Goal: Information Seeking & Learning: Learn about a topic

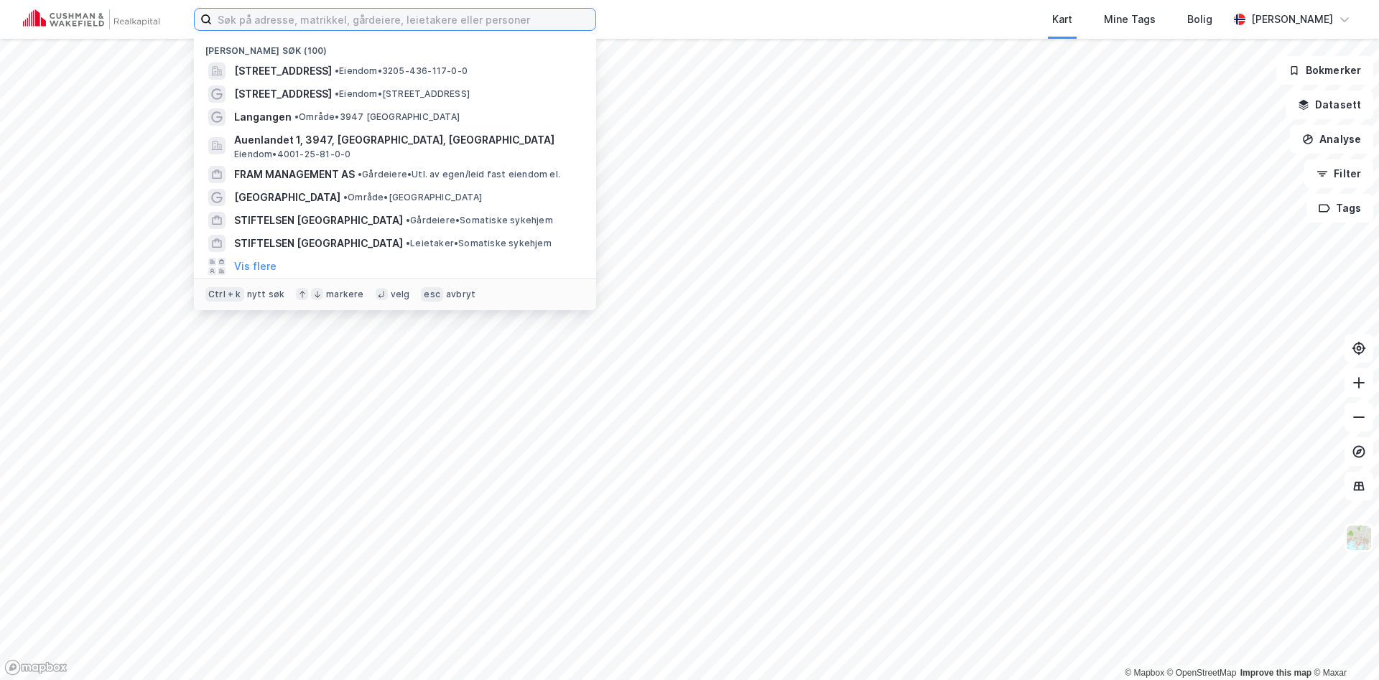
click at [313, 19] on input at bounding box center [403, 20] width 383 height 22
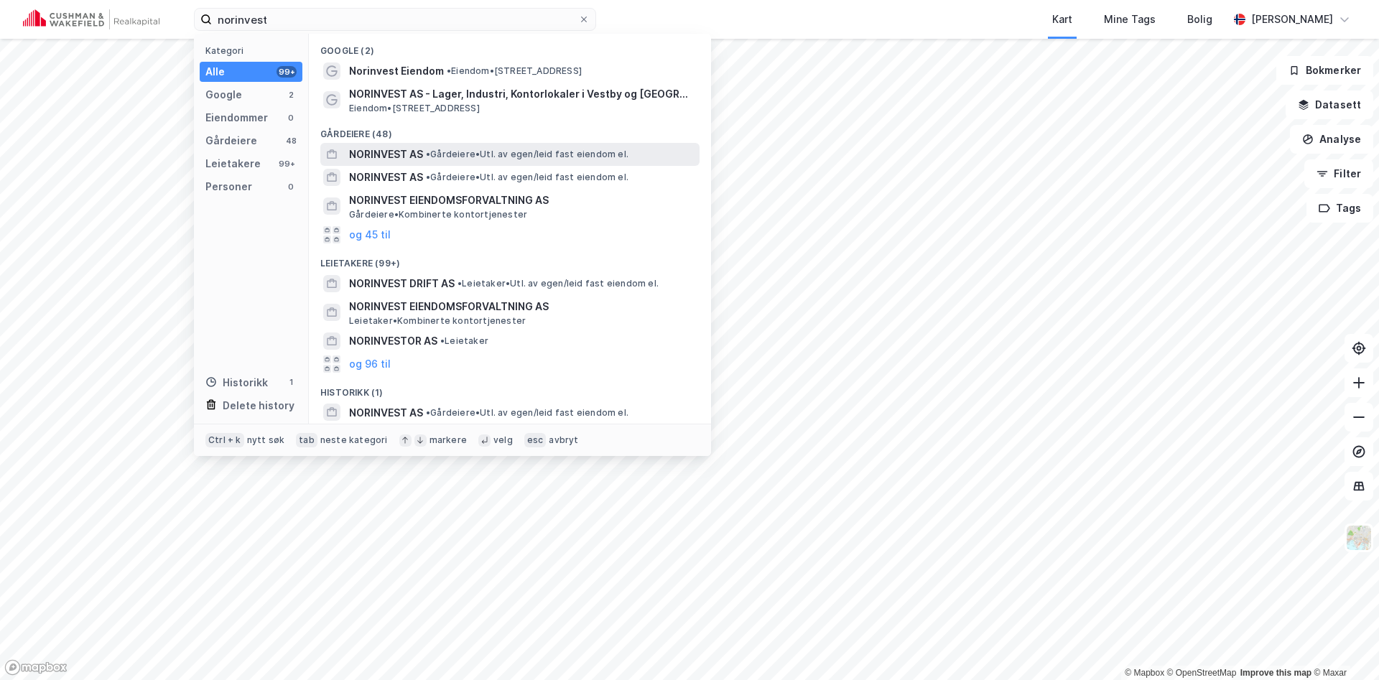
click at [405, 144] on div "NORINVEST AS • Gårdeiere • Utl. av egen/leid fast eiendom el." at bounding box center [509, 154] width 379 height 23
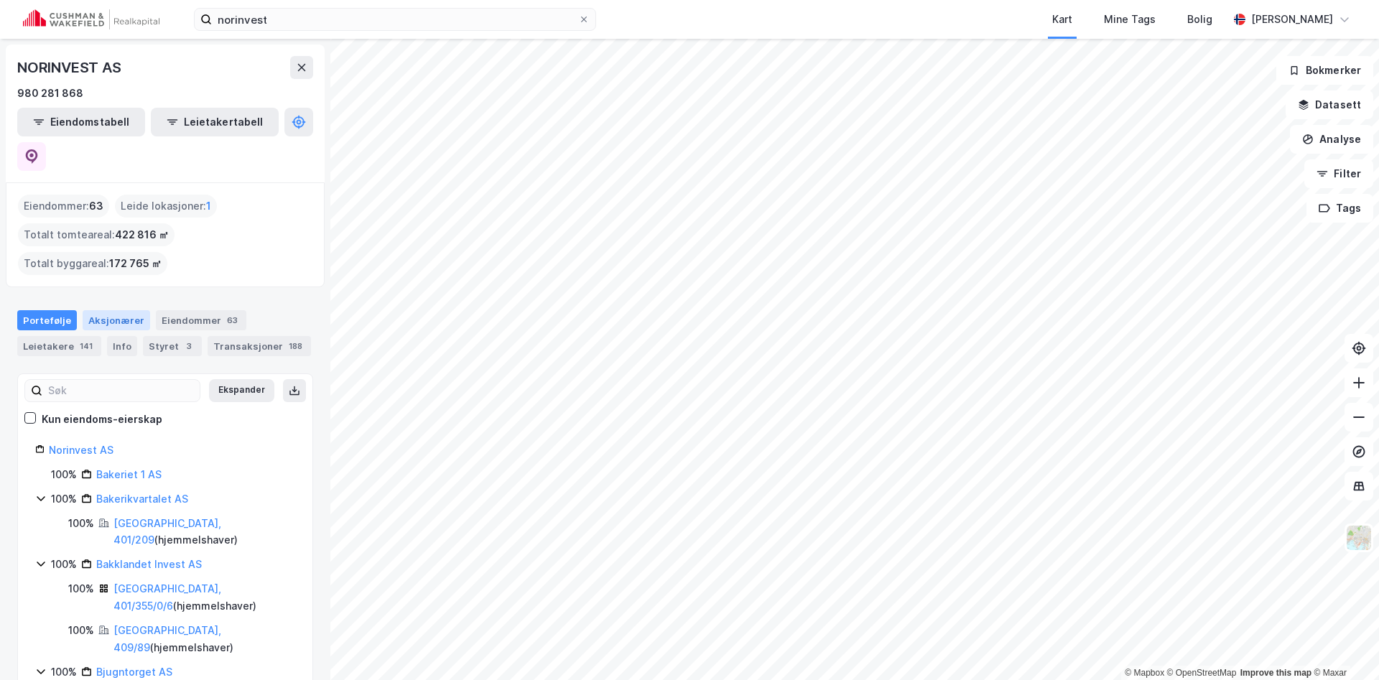
click at [99, 310] on div "Aksjonærer" at bounding box center [116, 320] width 67 height 20
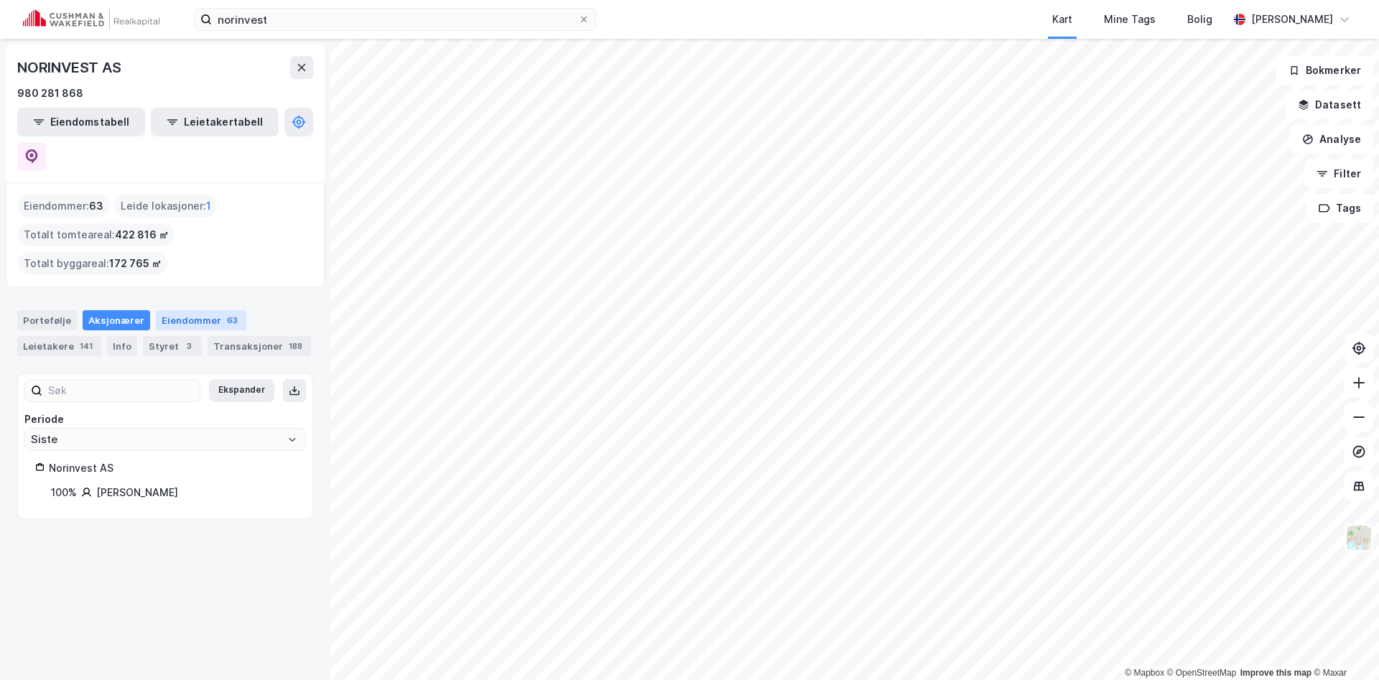
click at [174, 310] on div "Eiendommer 63" at bounding box center [201, 320] width 90 height 20
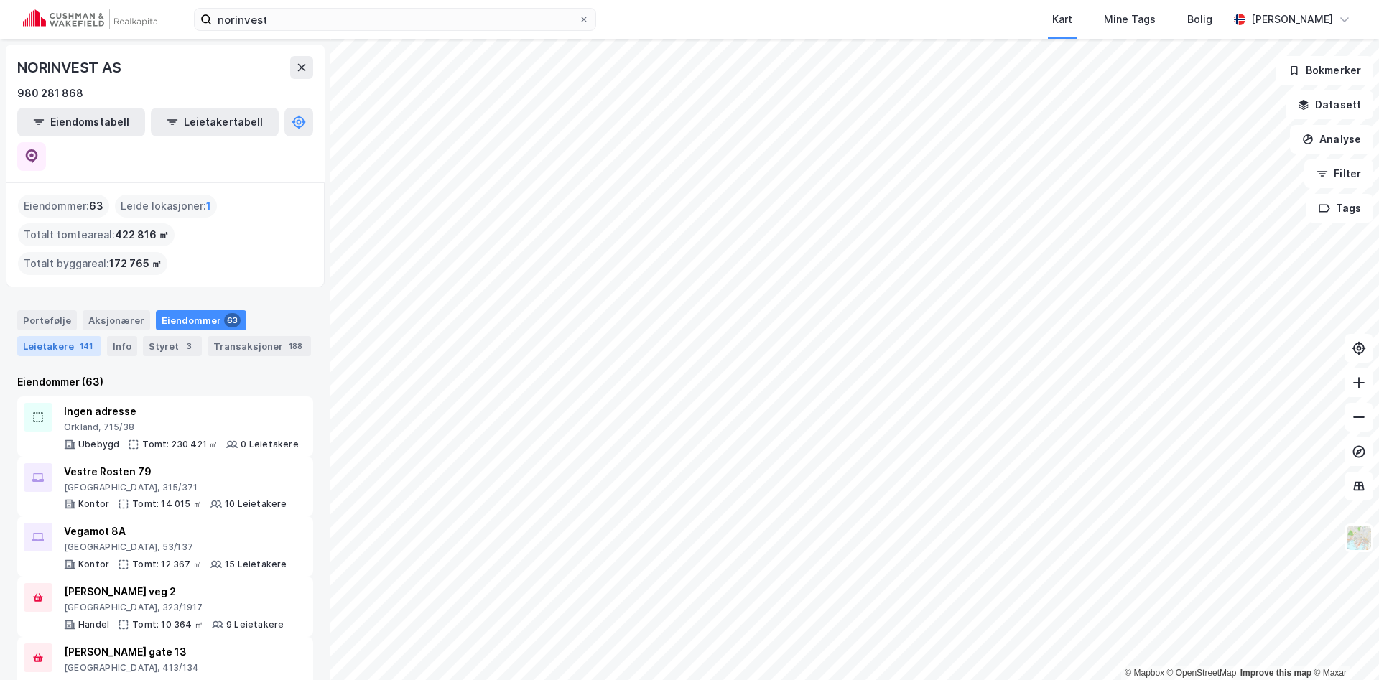
click at [48, 336] on div "Leietakere 141" at bounding box center [59, 346] width 84 height 20
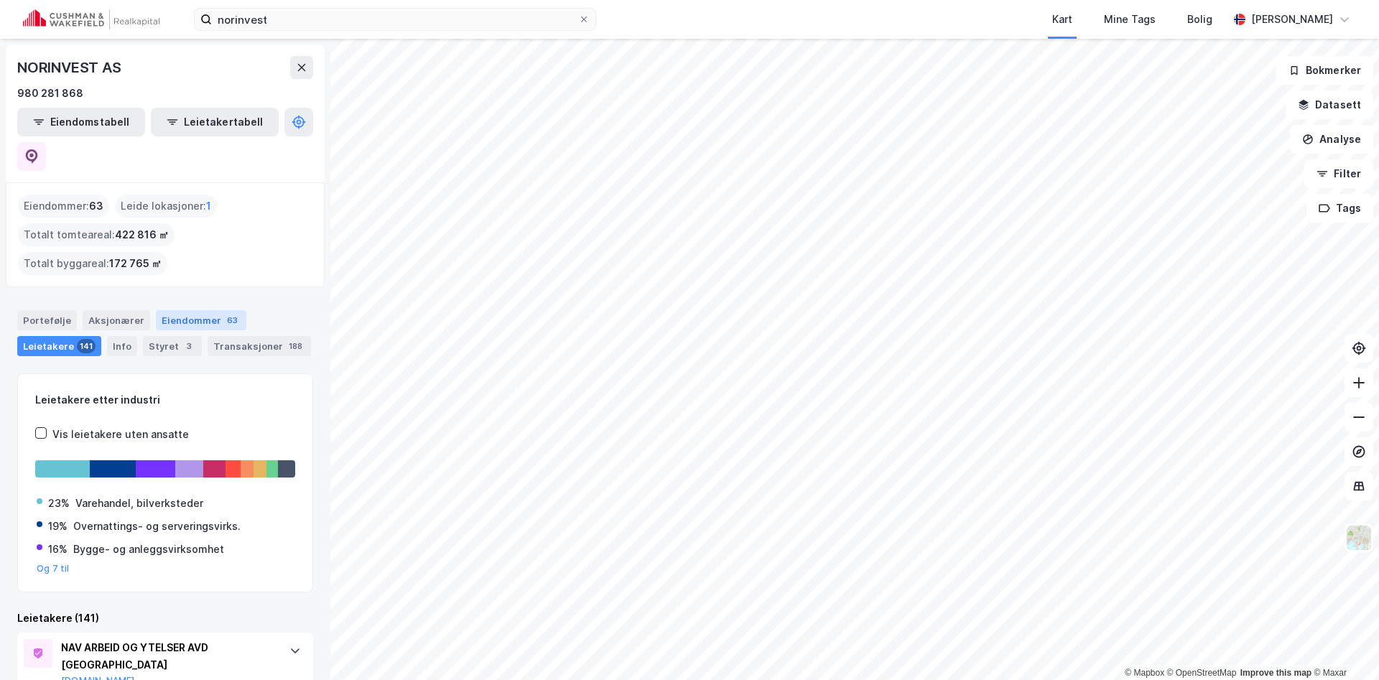
click at [157, 310] on div "Eiendommer 63" at bounding box center [201, 320] width 90 height 20
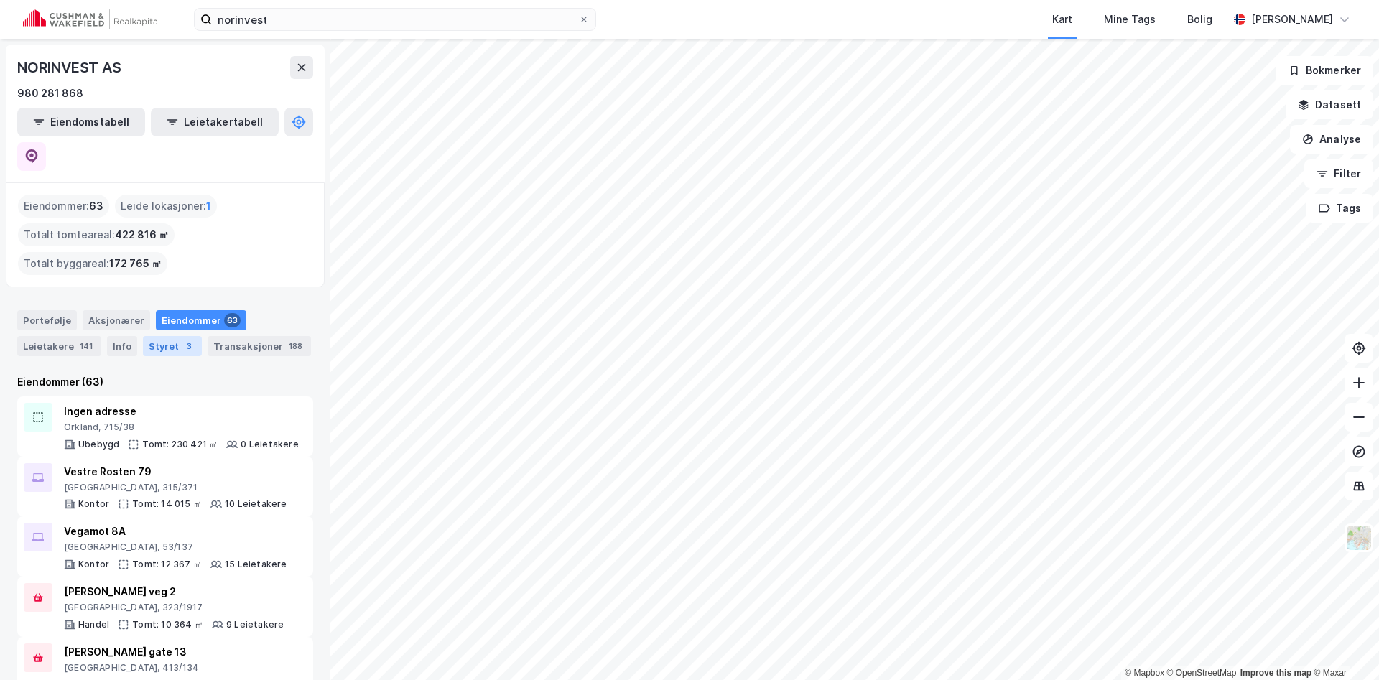
click at [159, 336] on div "Styret 3" at bounding box center [172, 346] width 59 height 20
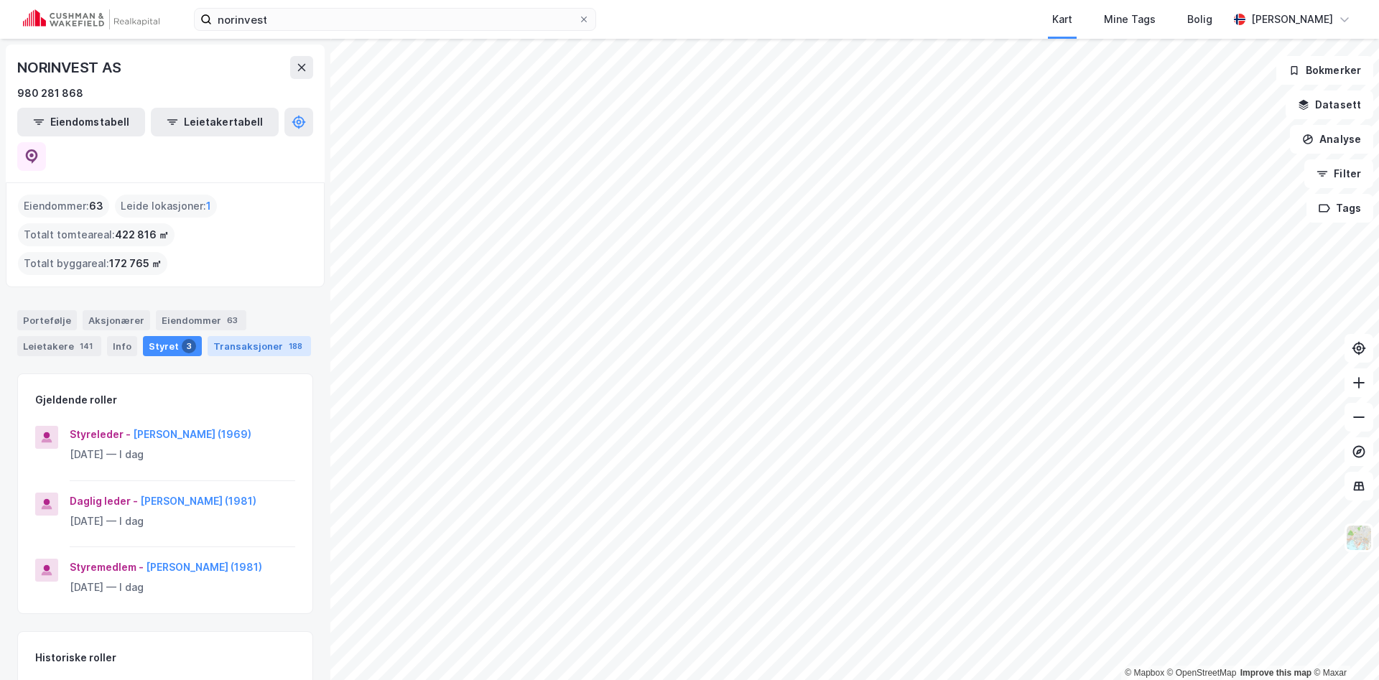
click at [208, 342] on div "Transaksjoner 188" at bounding box center [259, 346] width 103 height 20
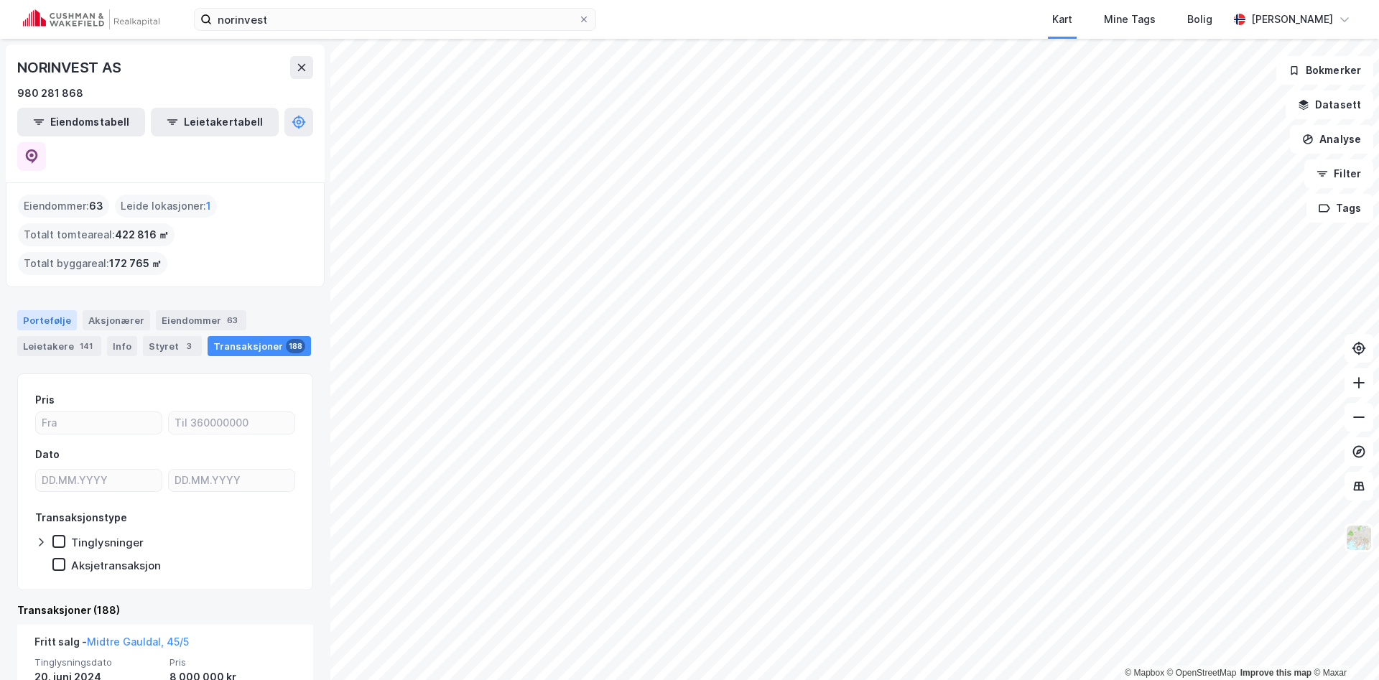
click at [55, 310] on div "Portefølje" at bounding box center [47, 320] width 60 height 20
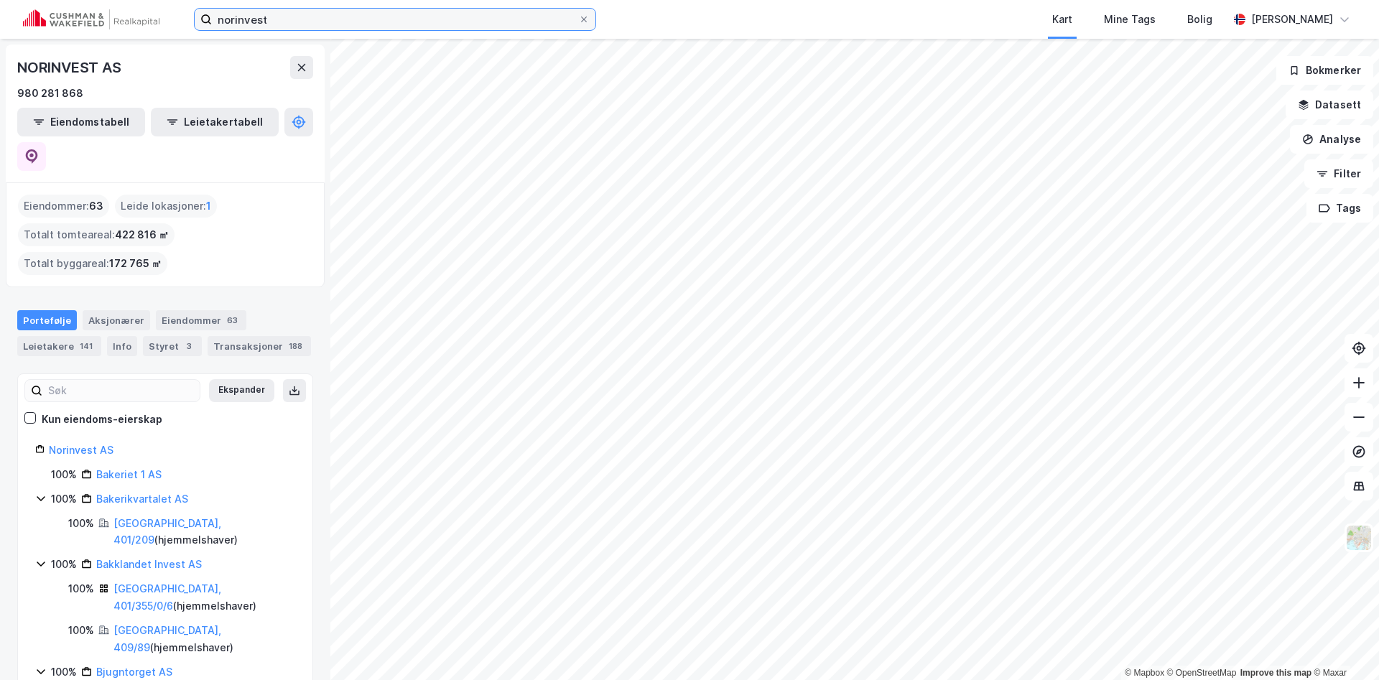
click at [333, 18] on input "norinvest" at bounding box center [395, 20] width 366 height 22
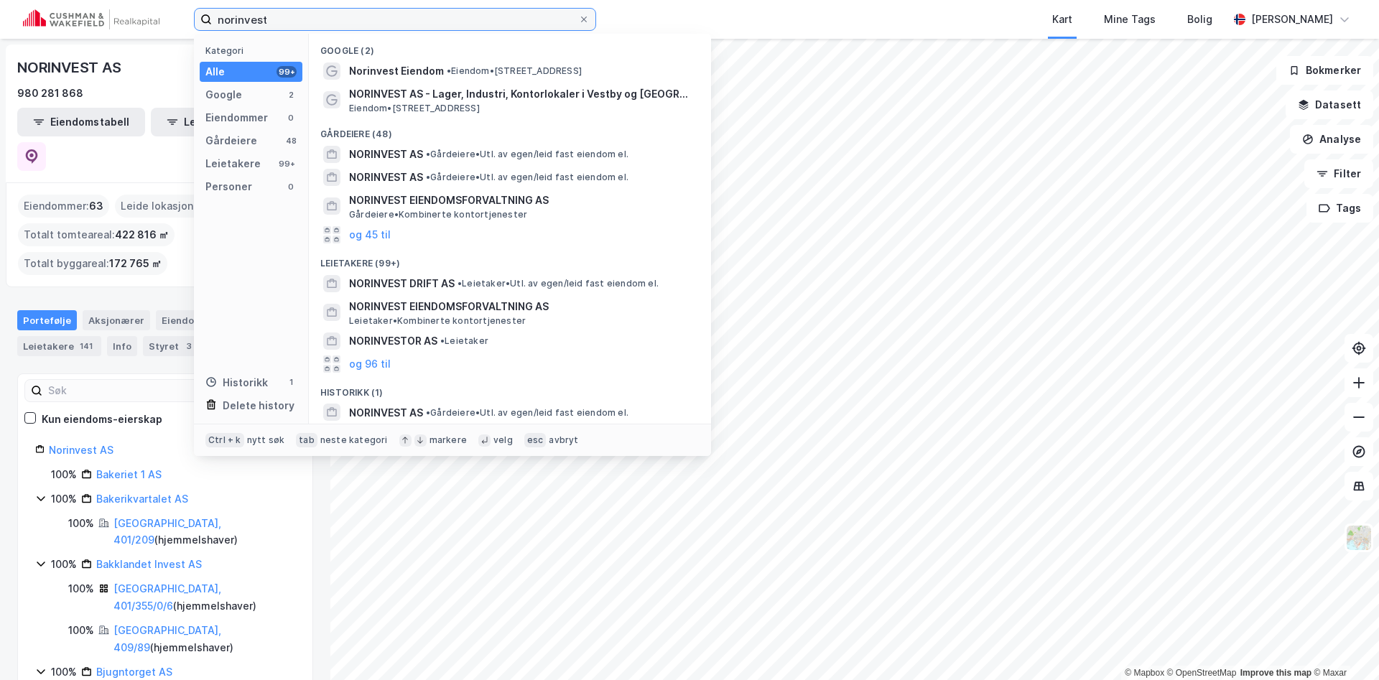
click at [333, 18] on input "norinvest" at bounding box center [395, 20] width 366 height 22
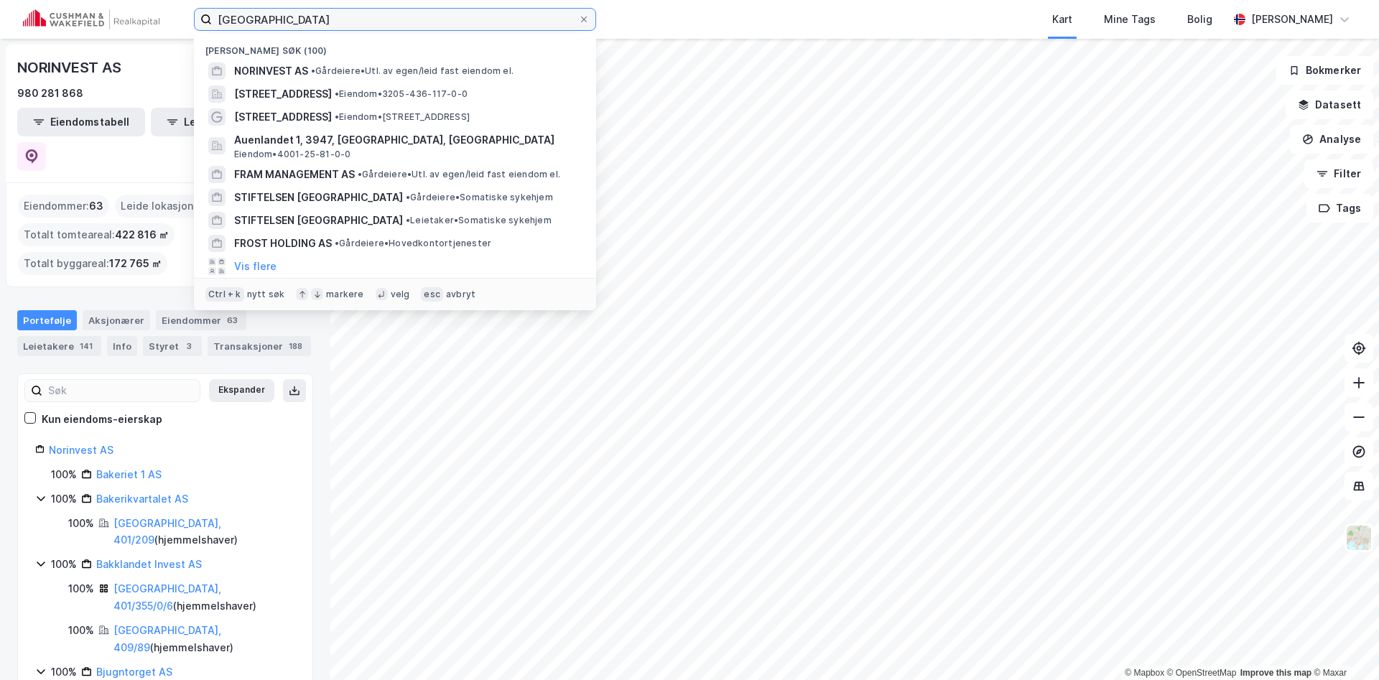
type input "[GEOGRAPHIC_DATA]"
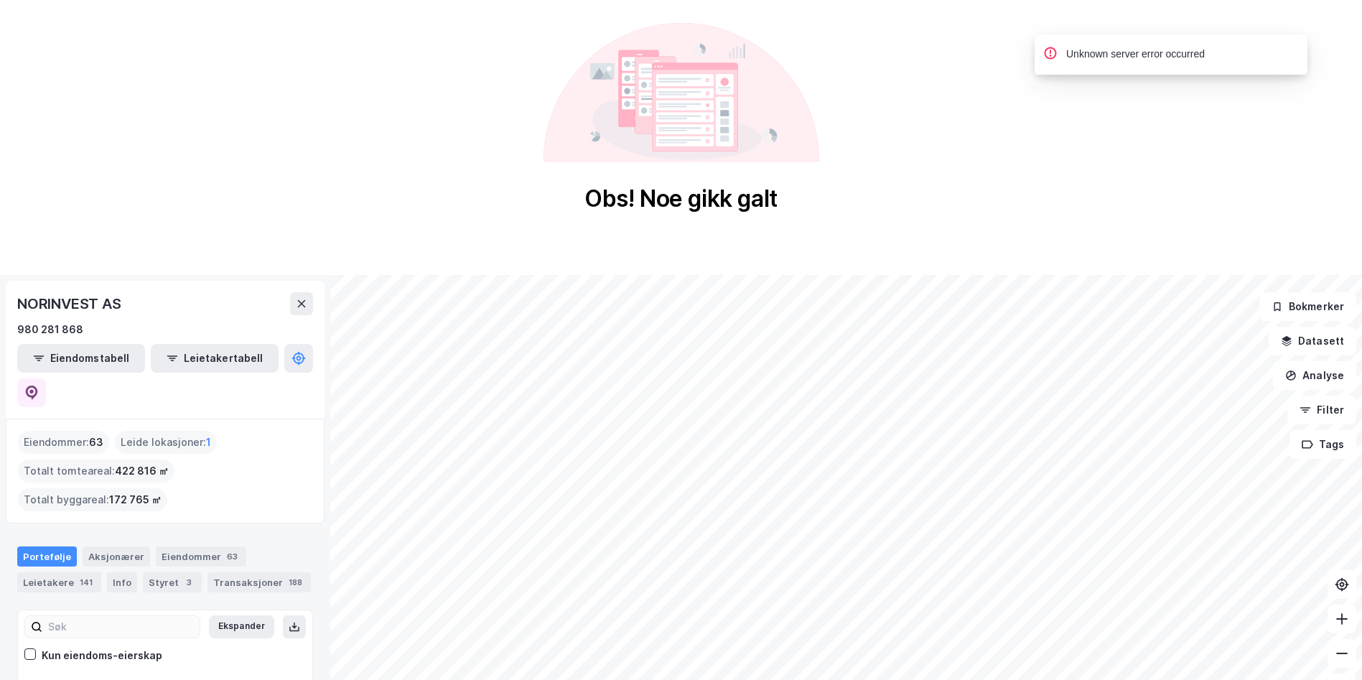
click at [733, 222] on div "Obs! Noe gikk galt" at bounding box center [681, 118] width 1362 height 236
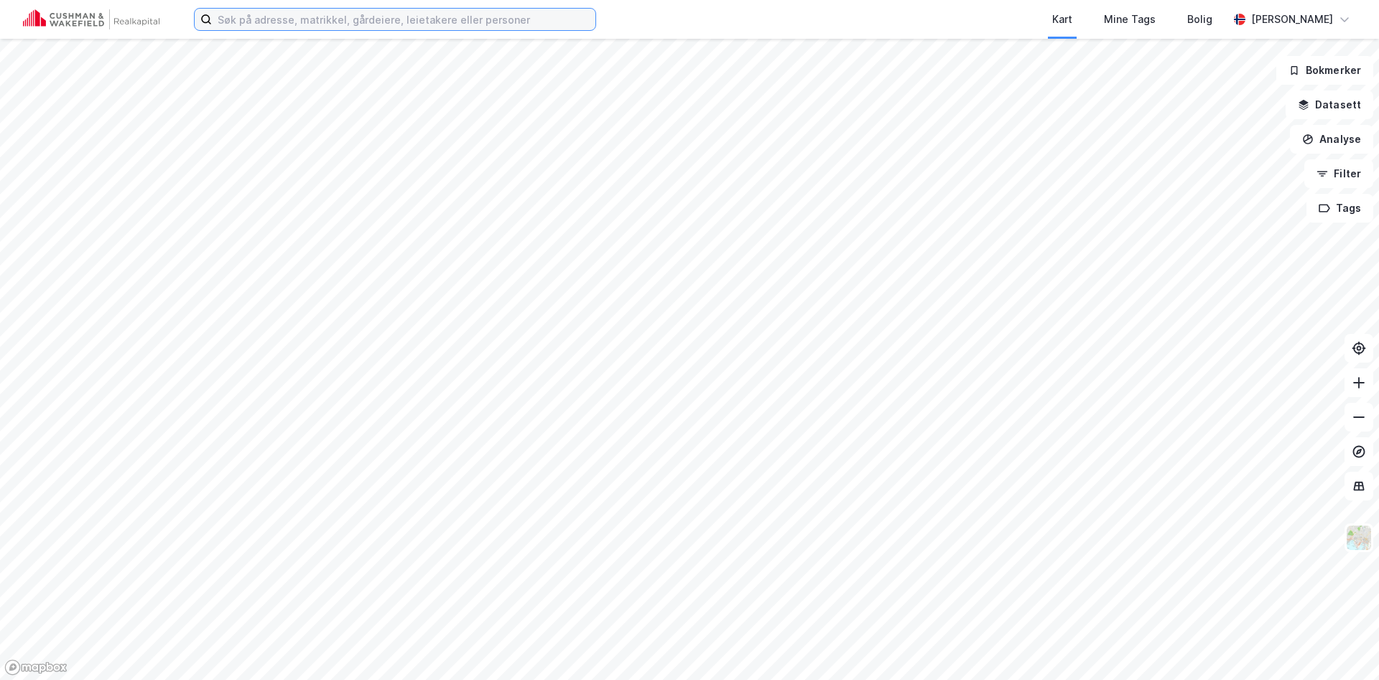
click at [362, 14] on input at bounding box center [403, 20] width 383 height 22
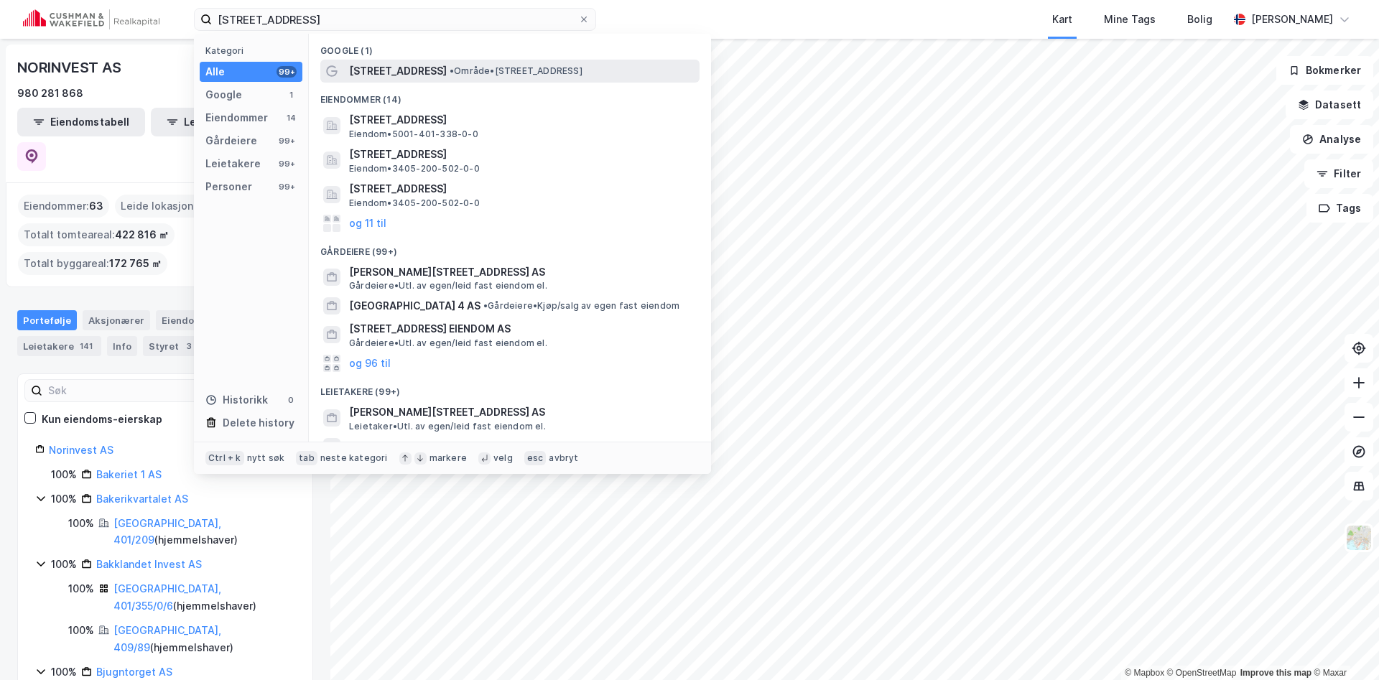
click at [400, 65] on span "Søndre gate 4" at bounding box center [398, 70] width 98 height 17
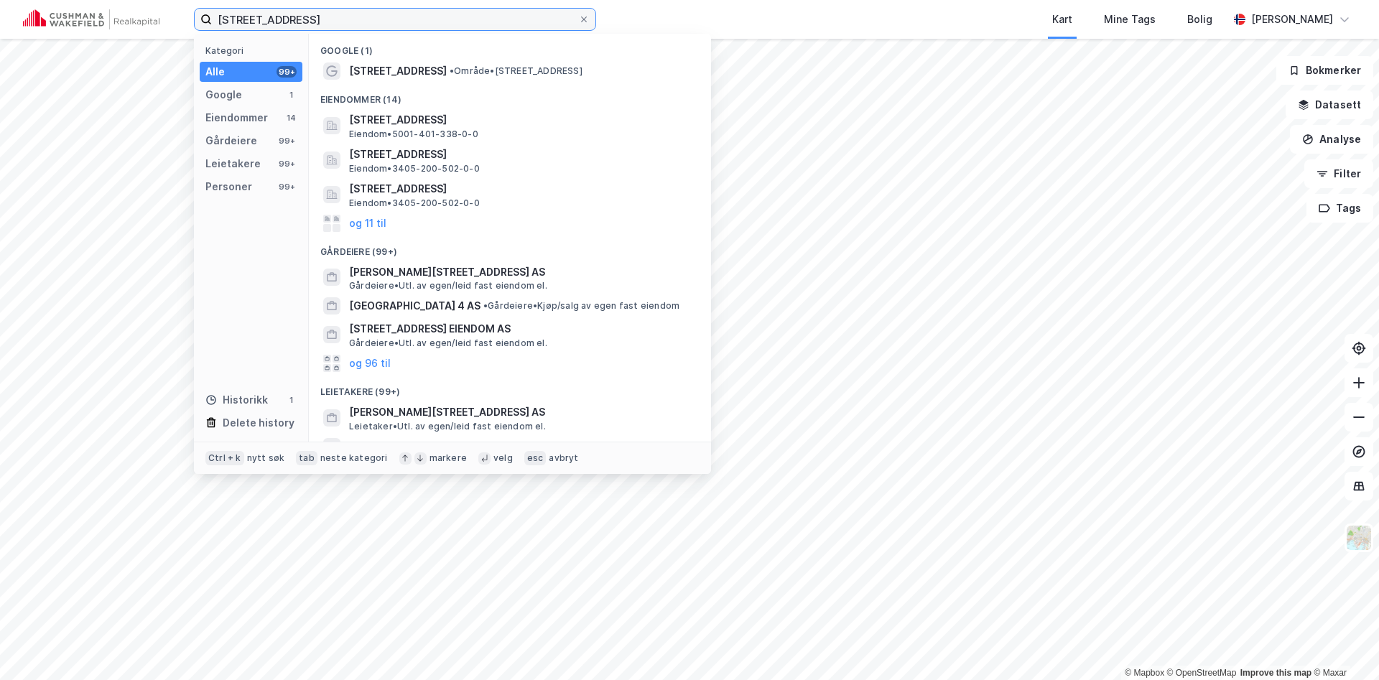
click at [374, 25] on input "[STREET_ADDRESS]" at bounding box center [395, 20] width 366 height 22
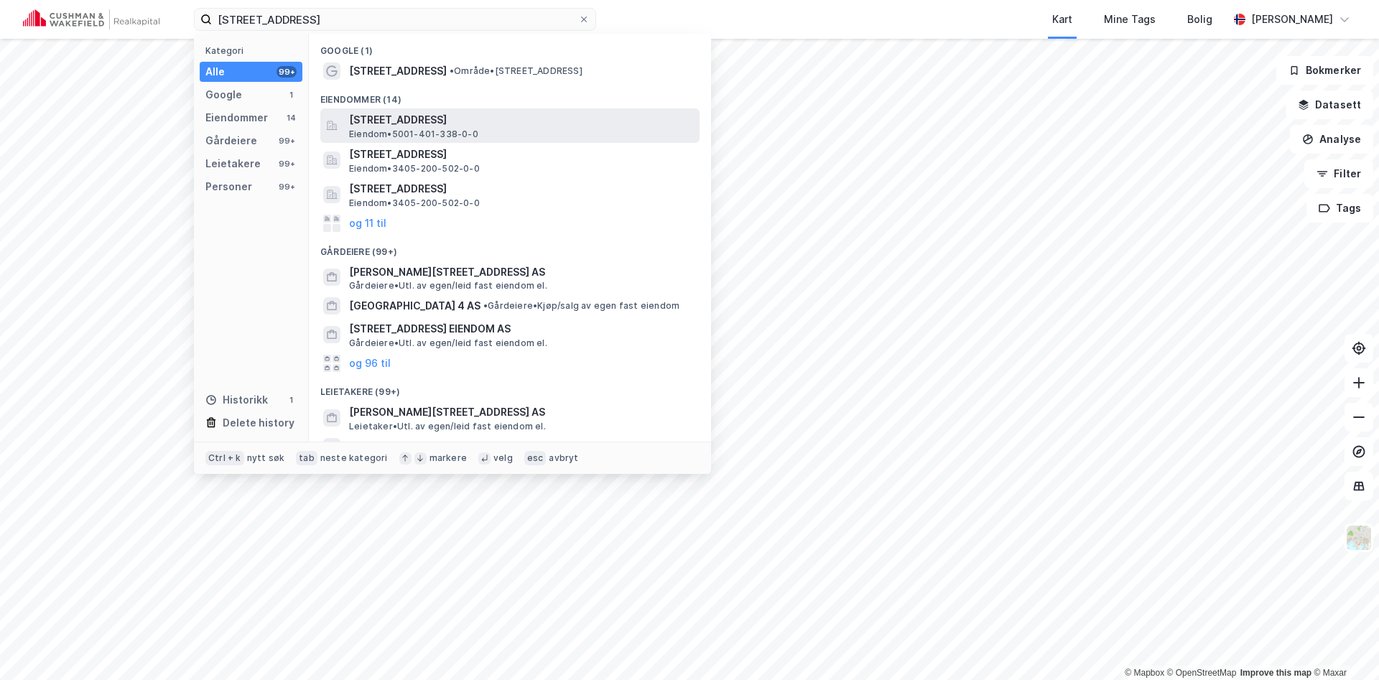
click at [501, 126] on span "Søndre gate 4, 7011, TRONDHEIM, TRONDHEIM" at bounding box center [521, 119] width 345 height 17
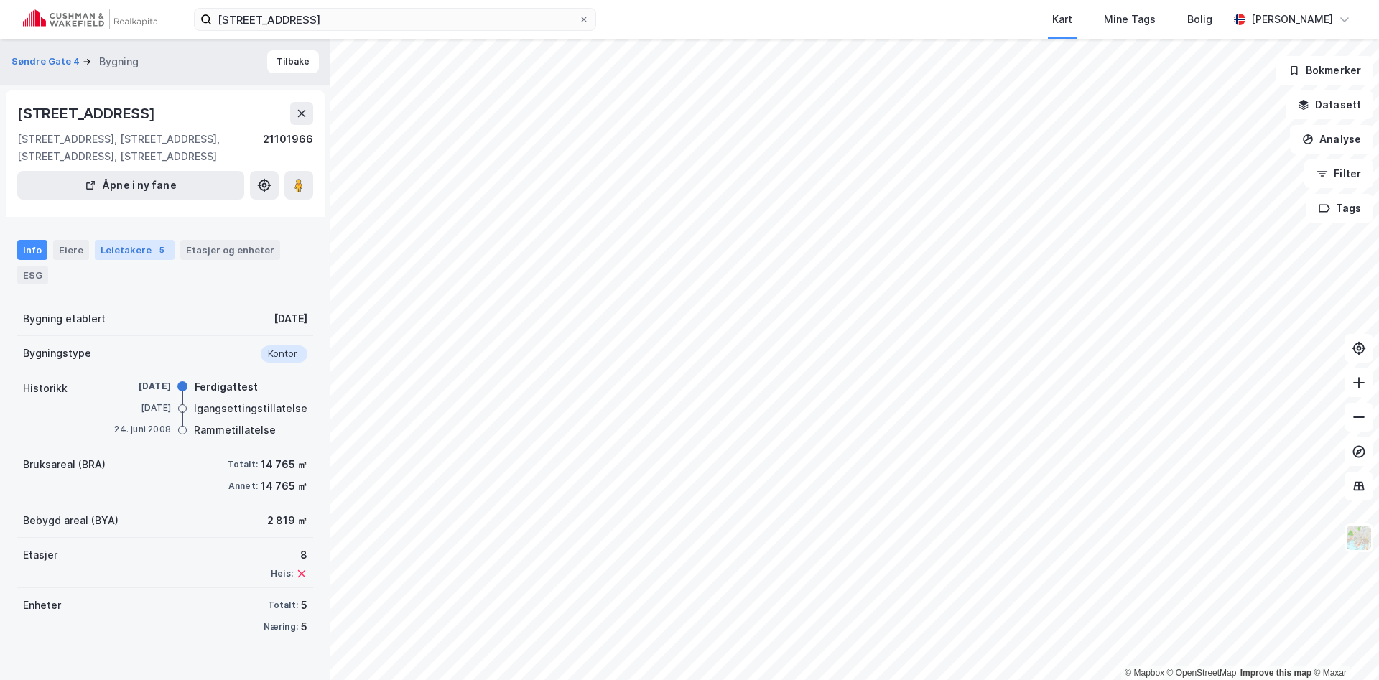
click at [118, 243] on div "Leietakere 5" at bounding box center [135, 250] width 80 height 20
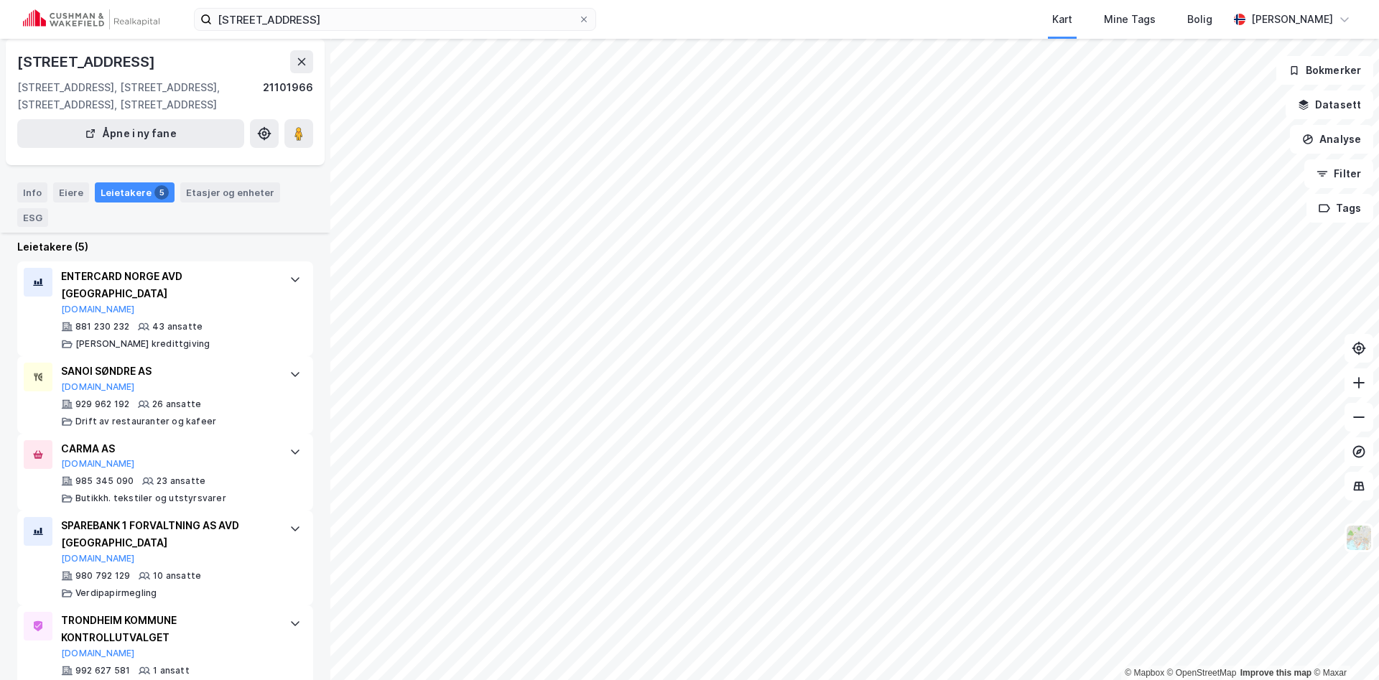
scroll to position [321, 0]
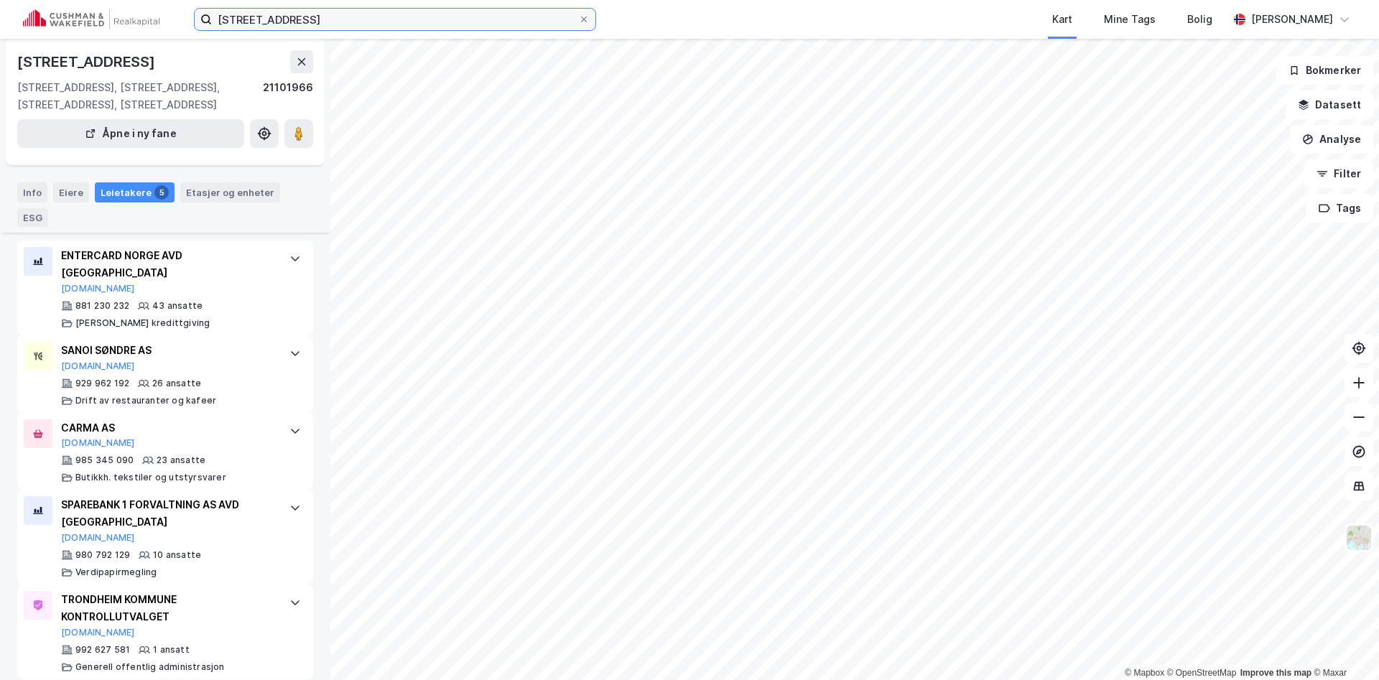
click at [312, 13] on input "[STREET_ADDRESS]" at bounding box center [395, 20] width 366 height 22
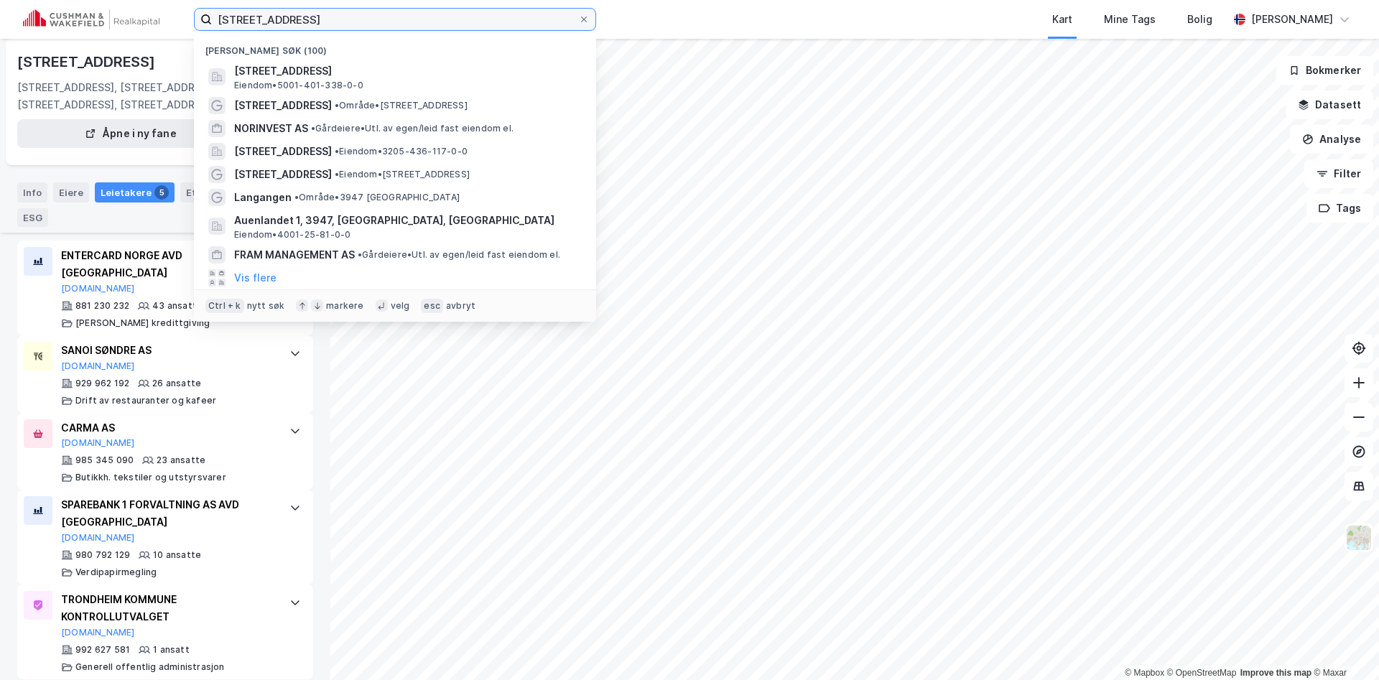
click at [312, 13] on input "[STREET_ADDRESS]" at bounding box center [395, 20] width 366 height 22
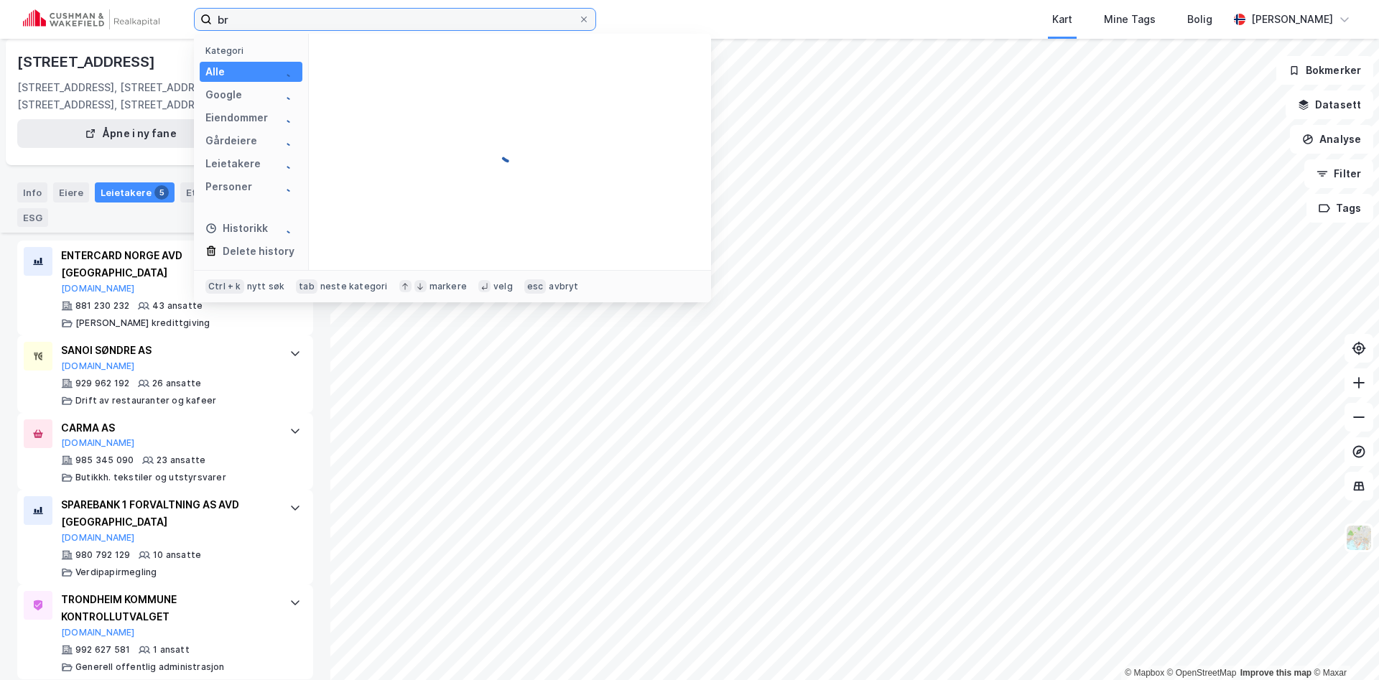
type input "b"
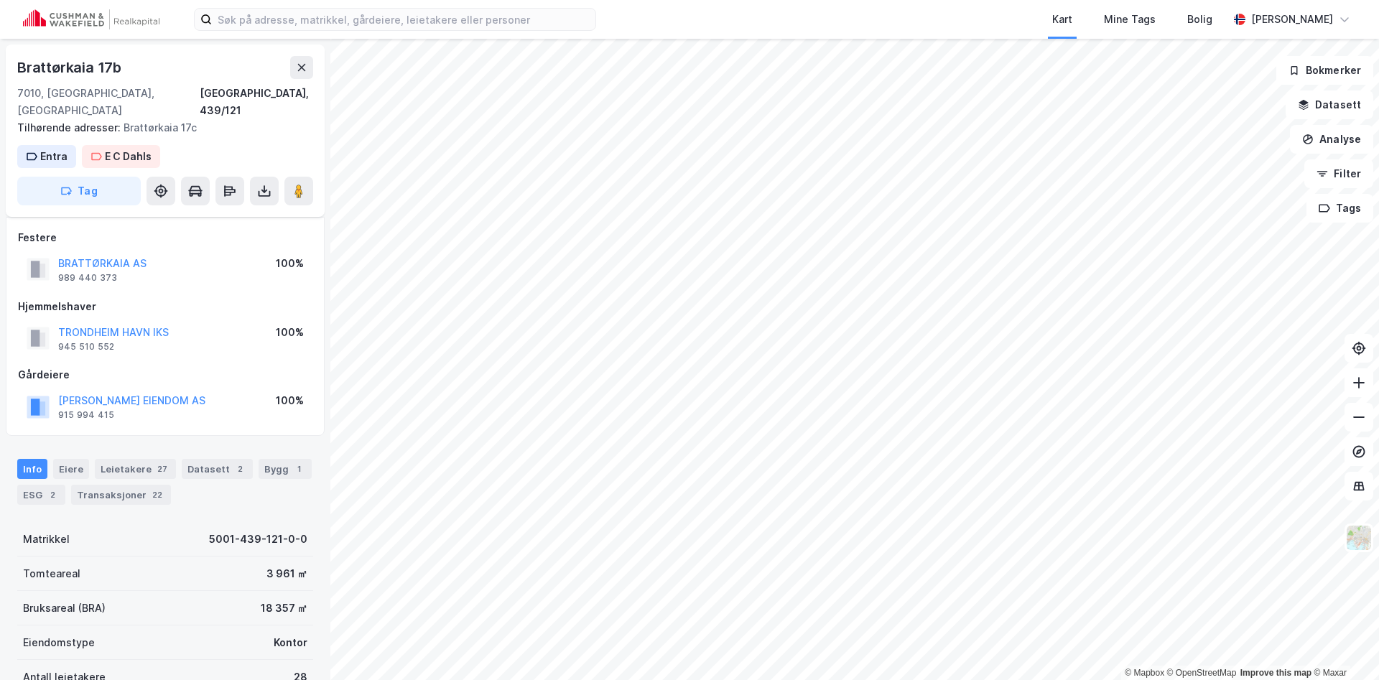
scroll to position [303, 0]
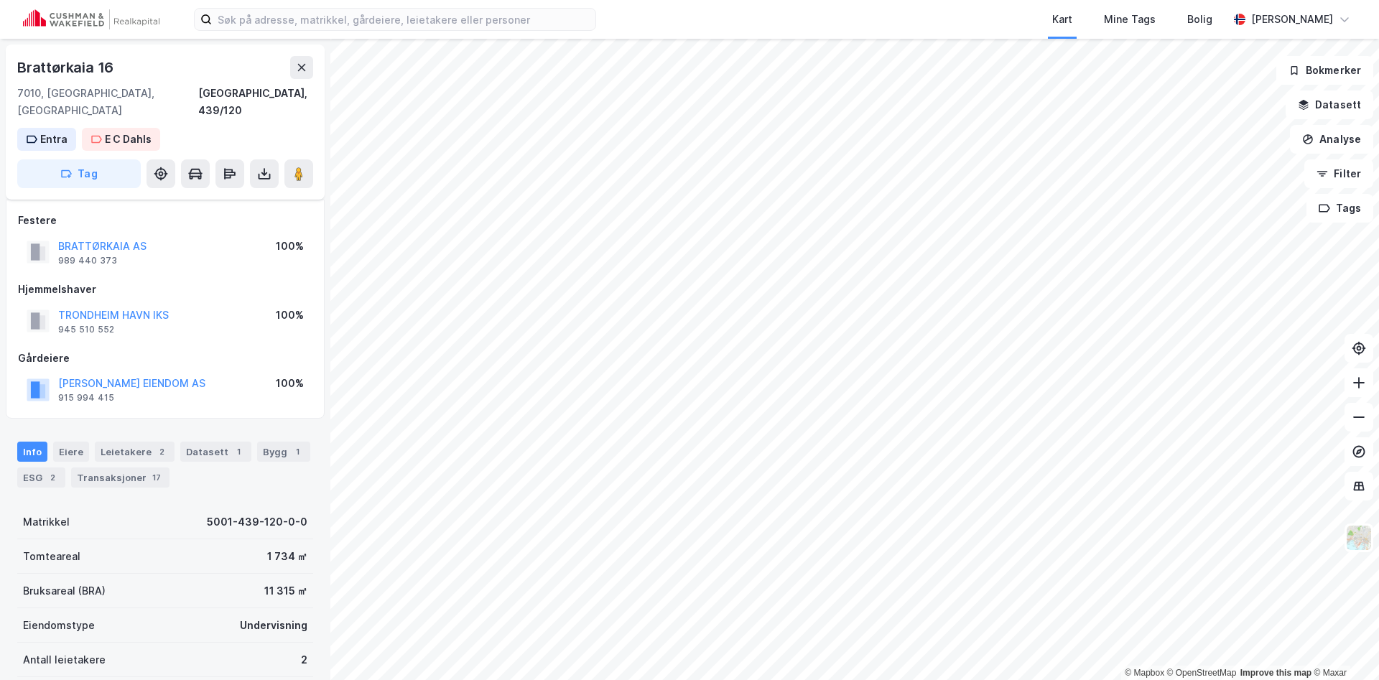
scroll to position [286, 0]
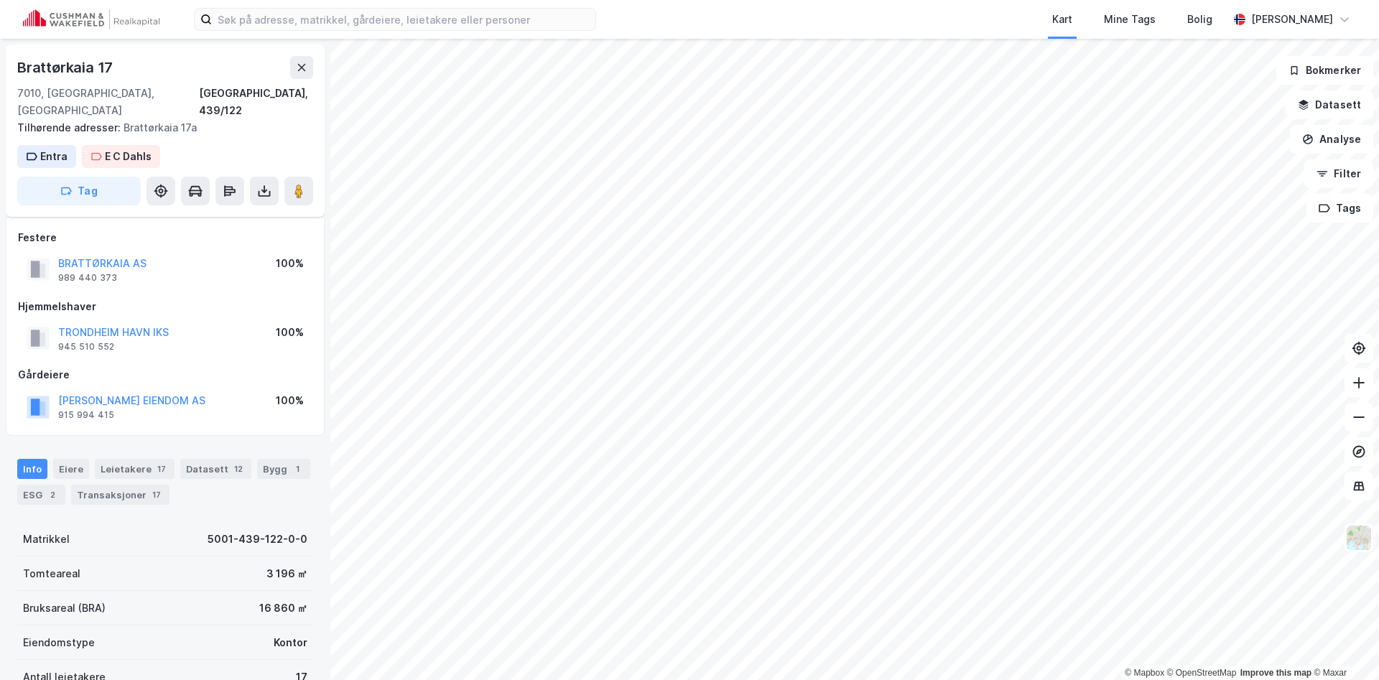
scroll to position [286, 0]
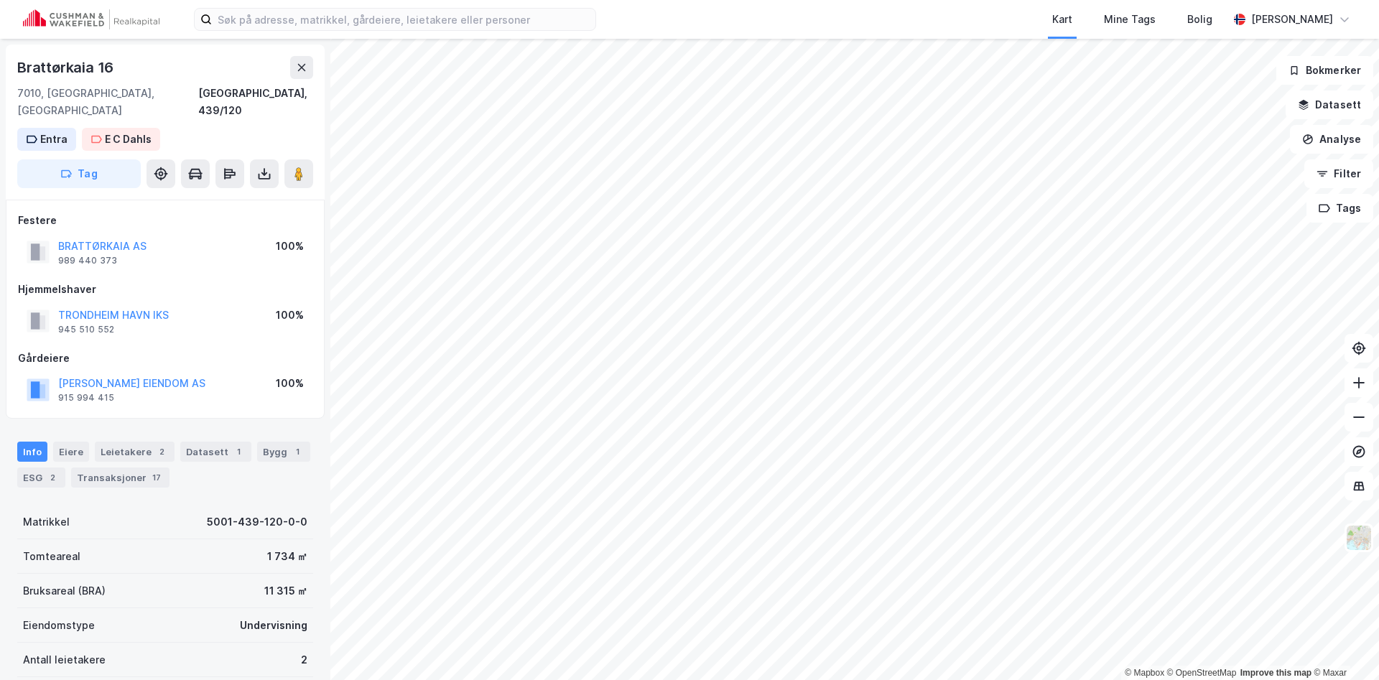
scroll to position [286, 0]
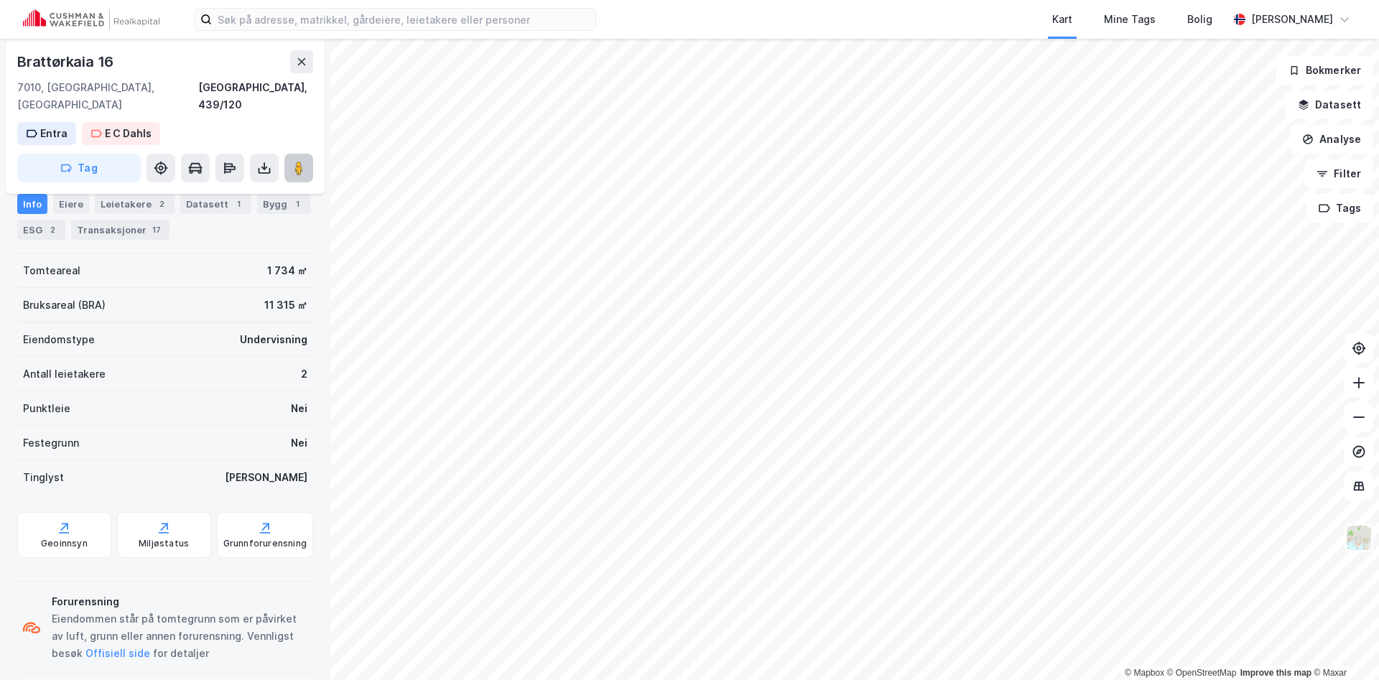
click at [292, 161] on icon at bounding box center [299, 168] width 14 height 14
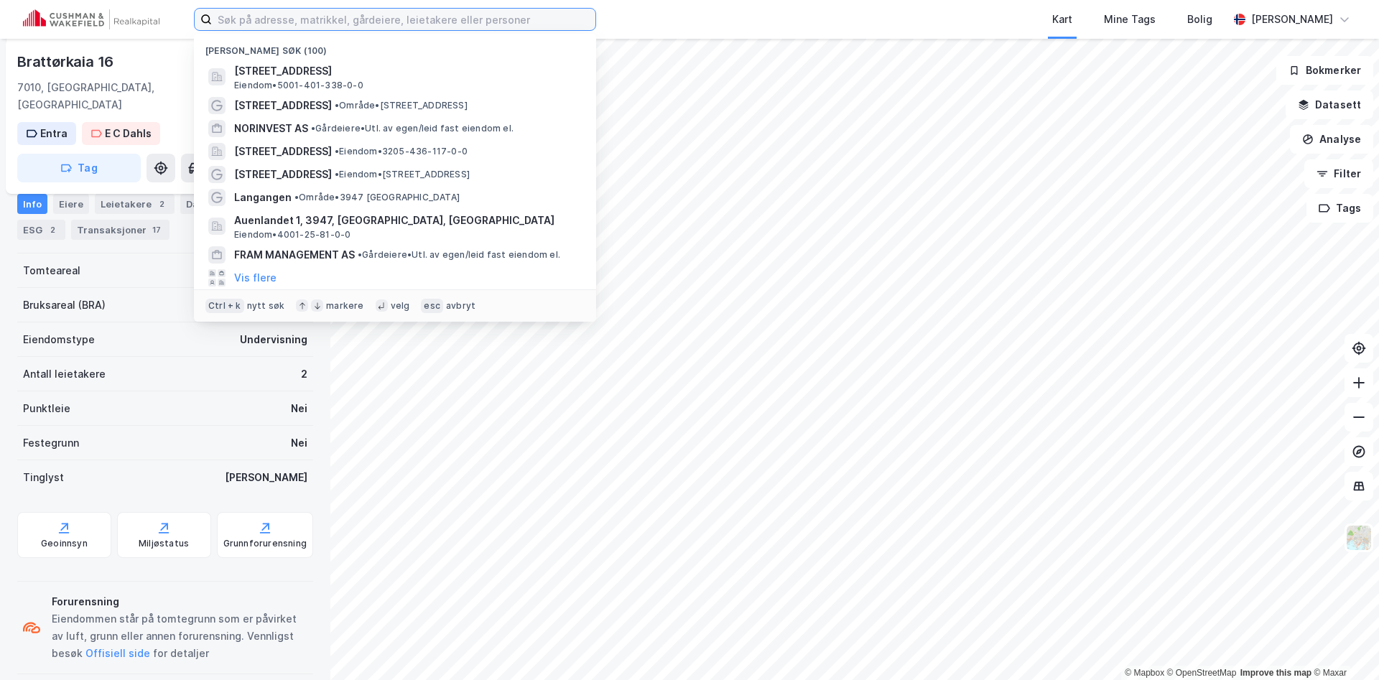
click at [387, 20] on input at bounding box center [403, 20] width 383 height 22
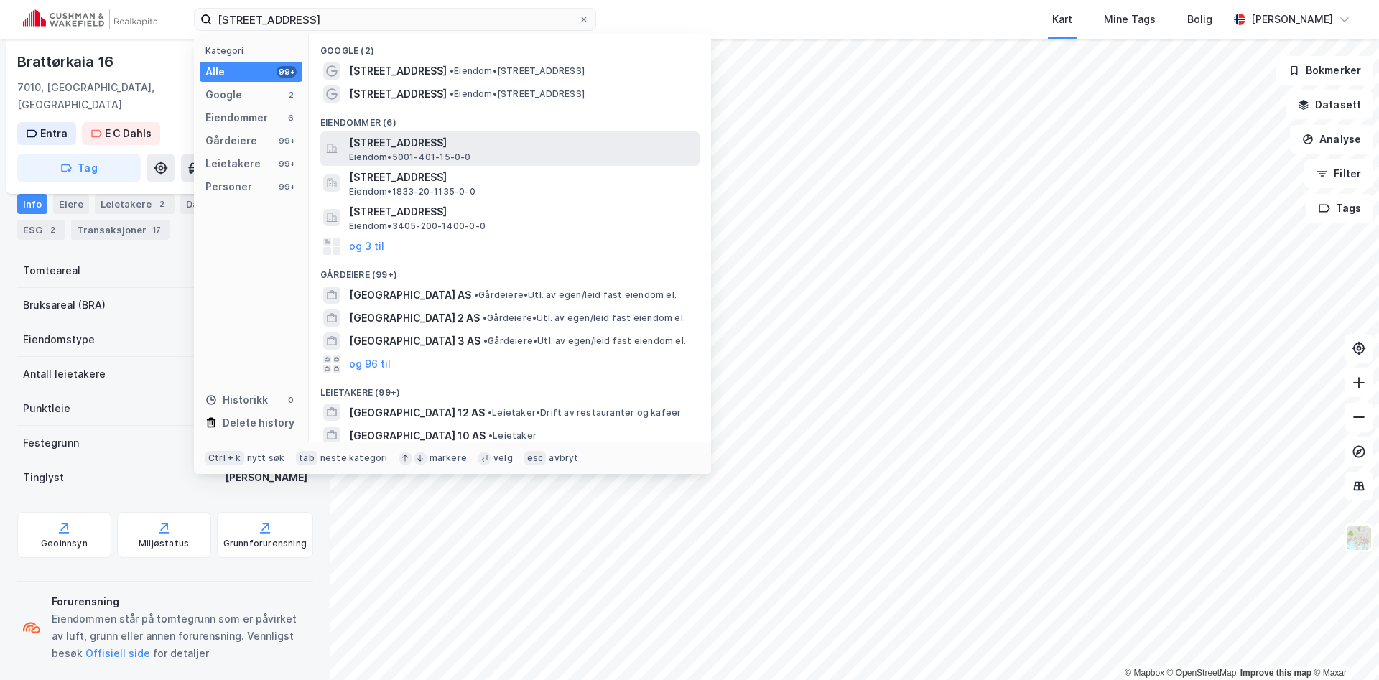
click at [412, 137] on span "Nordre gate 12, 7011, TRONDHEIM, TRONDHEIM" at bounding box center [521, 142] width 345 height 17
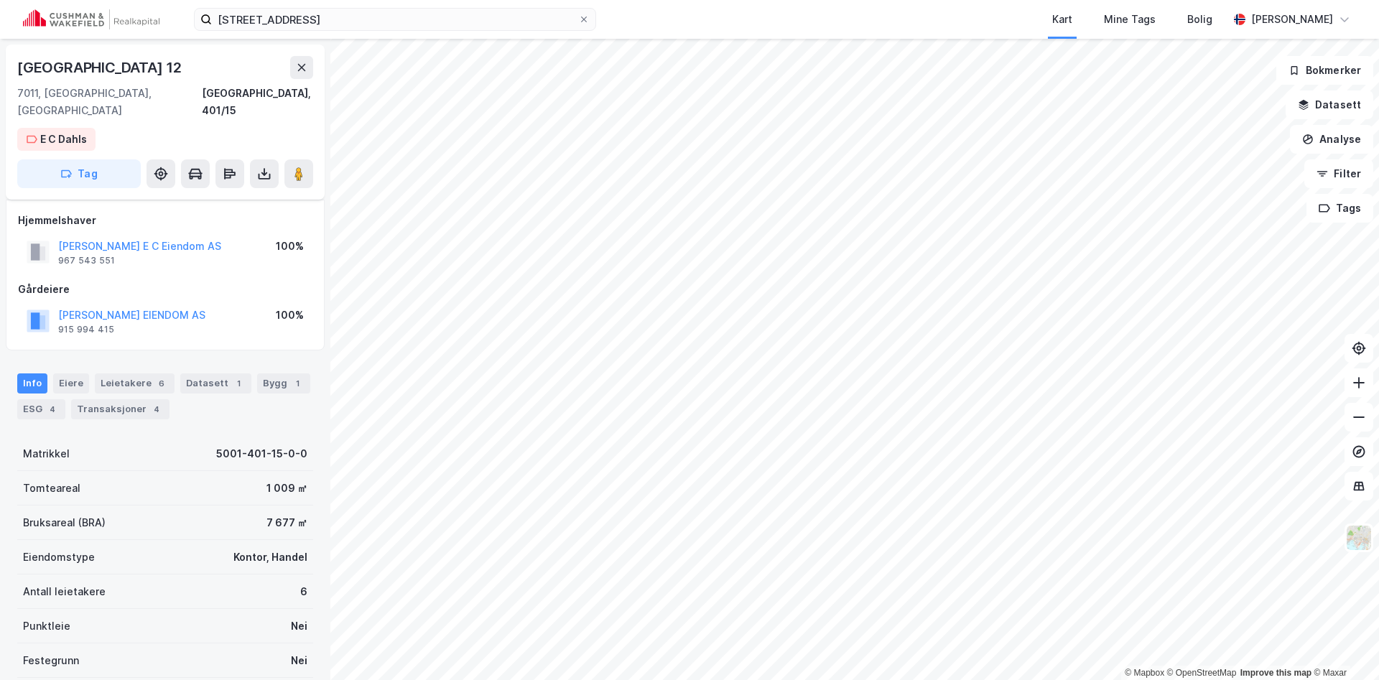
scroll to position [200, 0]
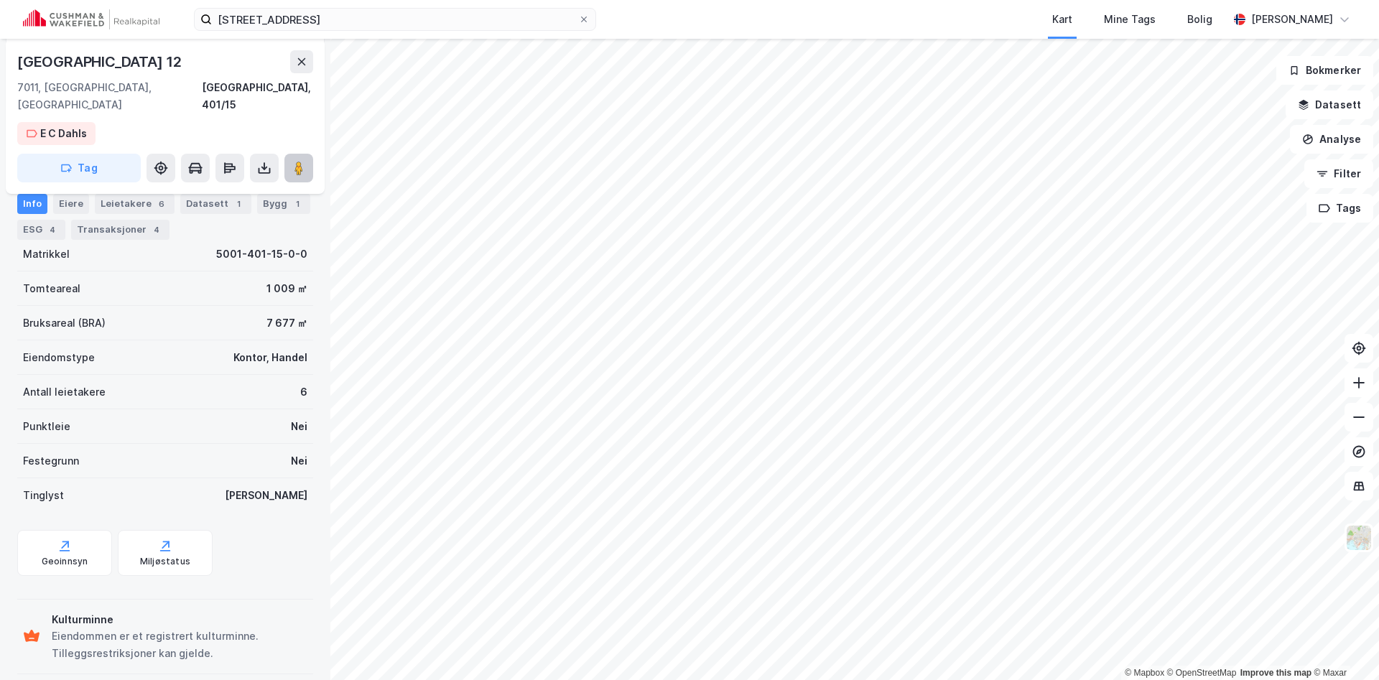
click at [291, 154] on button at bounding box center [298, 168] width 29 height 29
click at [301, 161] on image at bounding box center [298, 168] width 9 height 14
click at [299, 161] on image at bounding box center [298, 168] width 9 height 14
drag, startPoint x: 302, startPoint y: 149, endPoint x: 326, endPoint y: 172, distance: 33.5
click at [302, 161] on image at bounding box center [298, 168] width 9 height 14
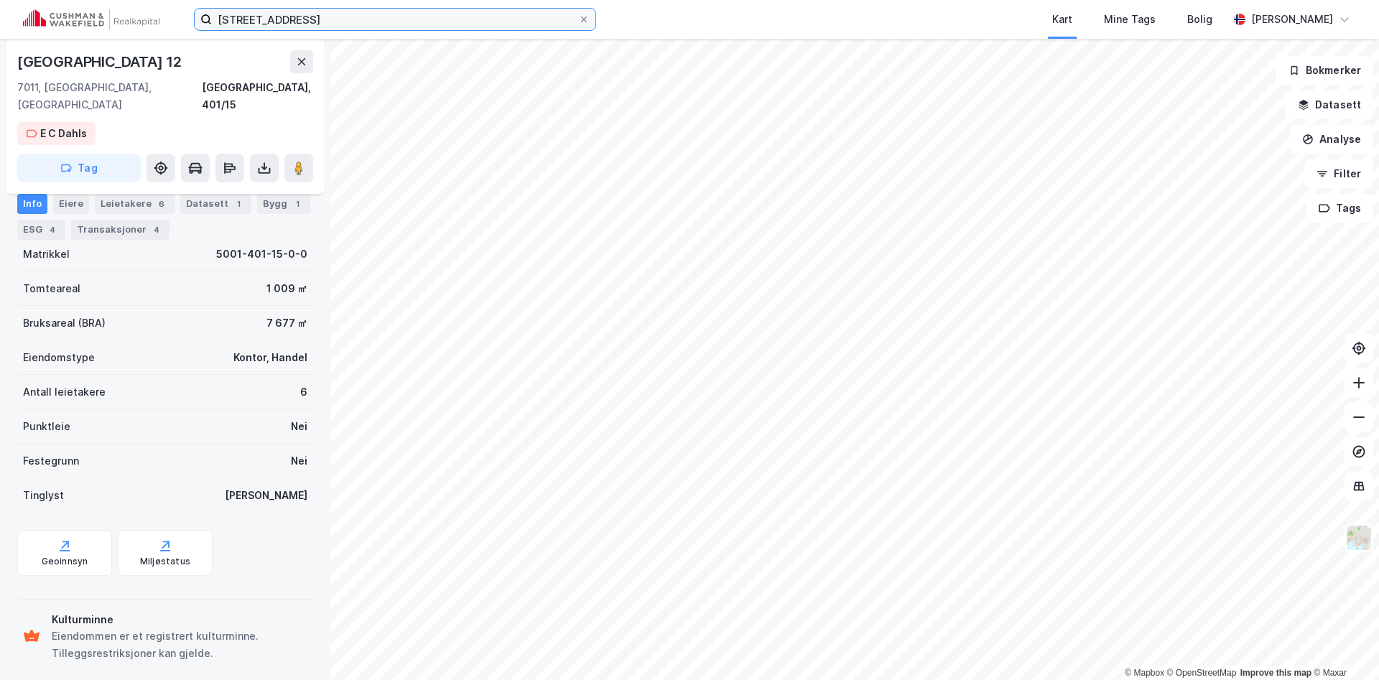
click at [286, 24] on input "nordre gate 12" at bounding box center [395, 20] width 366 height 22
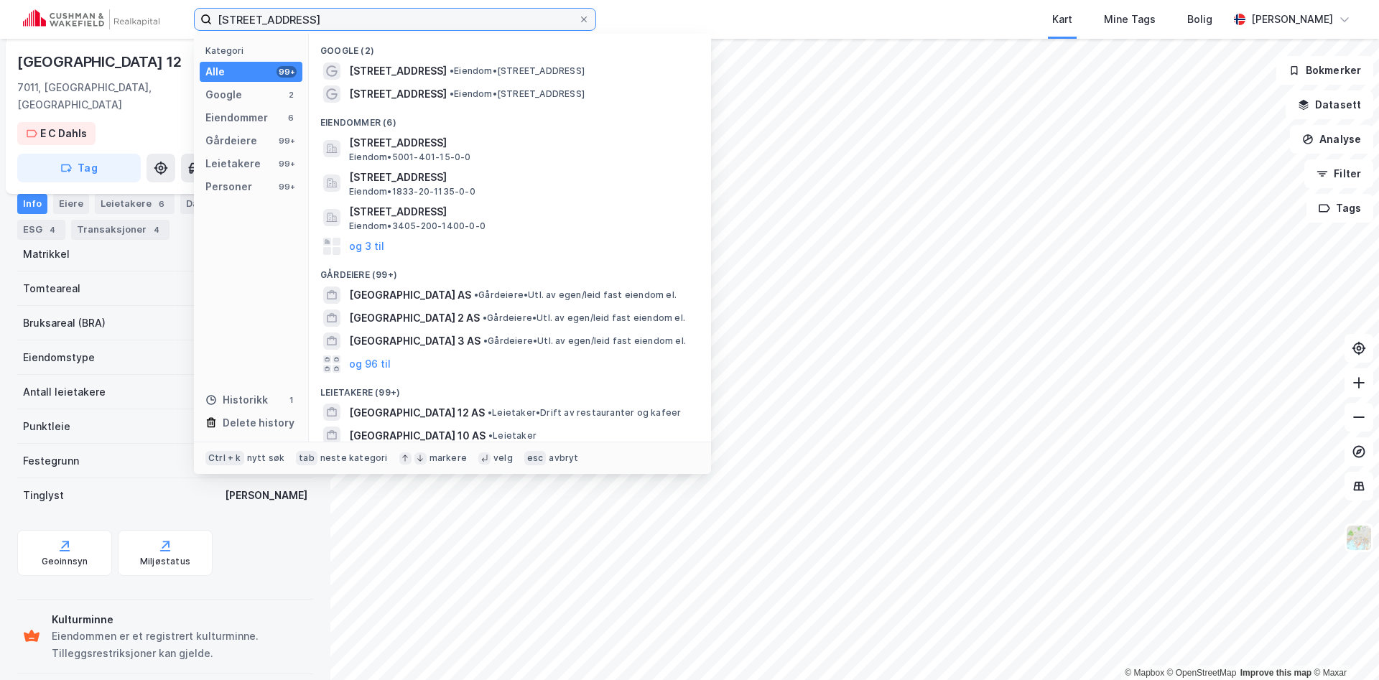
click at [286, 25] on input "nordre gate 12" at bounding box center [395, 20] width 366 height 22
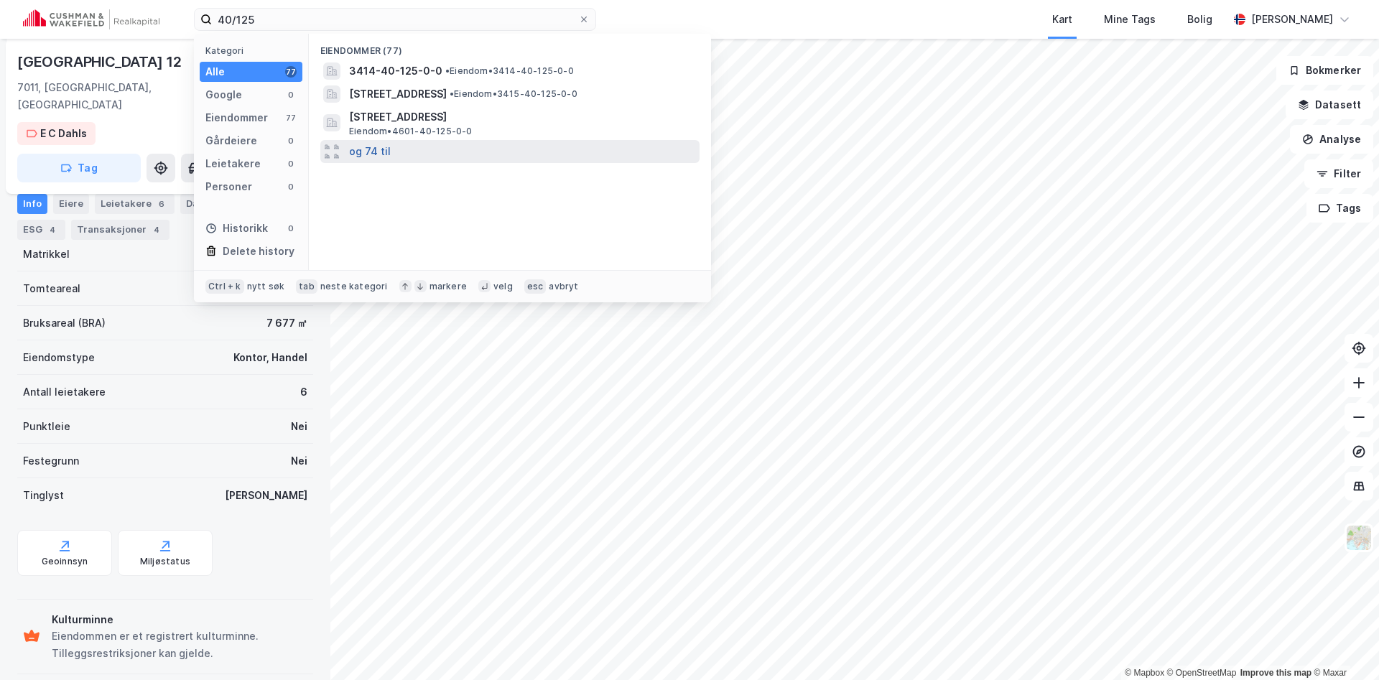
click at [363, 152] on button "og 74 til" at bounding box center [370, 151] width 42 height 17
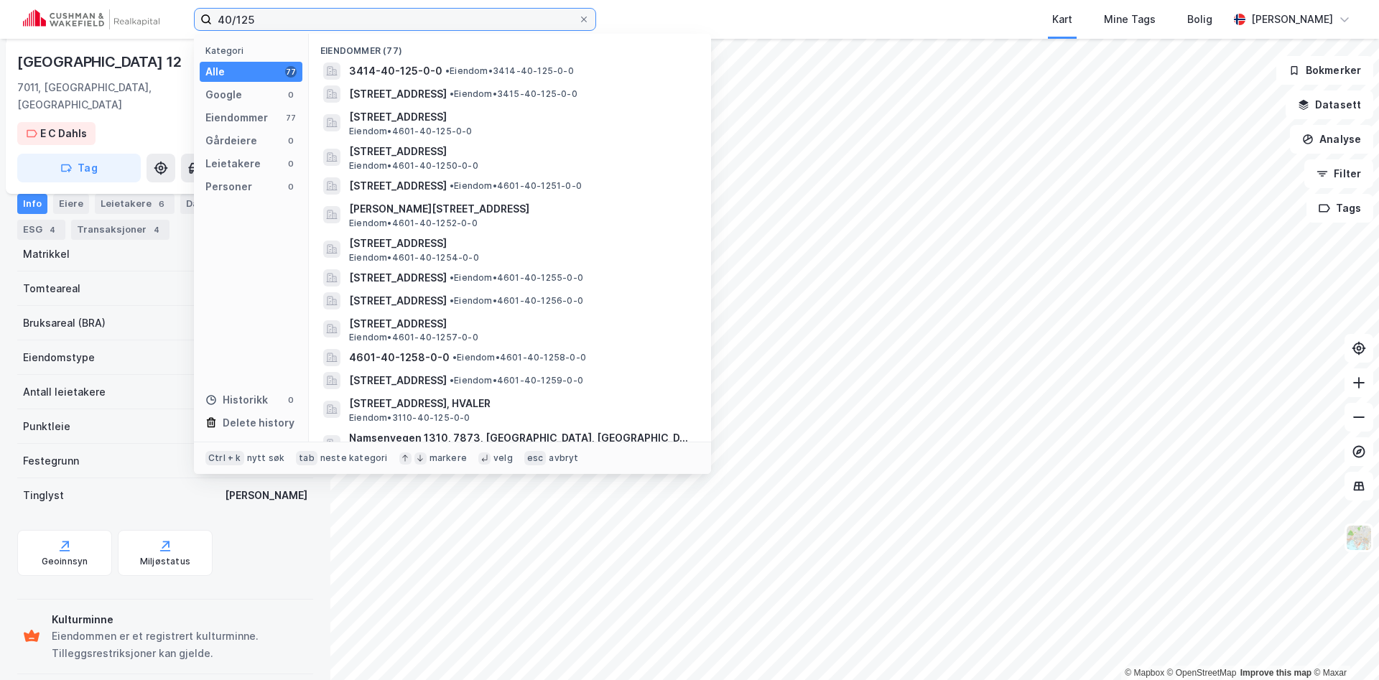
click at [284, 18] on input "40/125" at bounding box center [395, 20] width 366 height 22
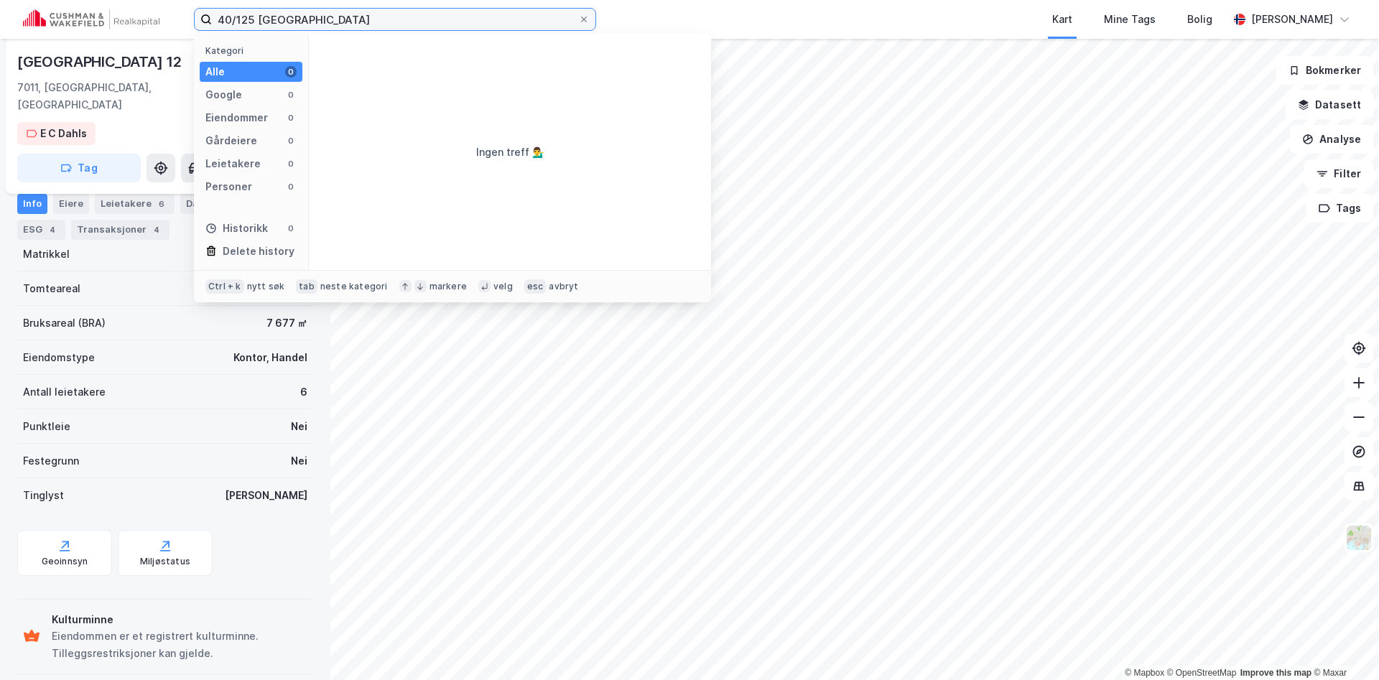
drag, startPoint x: 327, startPoint y: 17, endPoint x: 259, endPoint y: 14, distance: 68.2
click at [259, 14] on input "40/125 Trondheim" at bounding box center [395, 20] width 366 height 22
click at [330, 17] on input "Trondheim 40/125" at bounding box center [395, 20] width 366 height 22
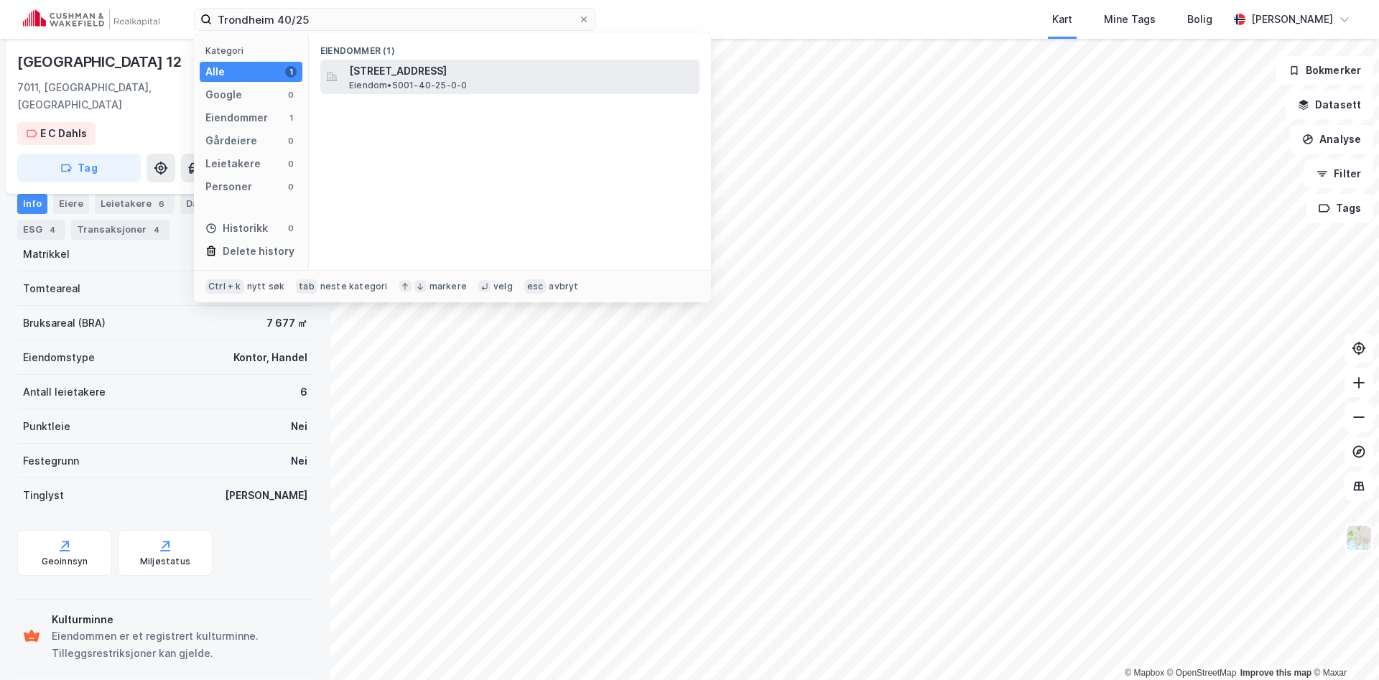
click at [405, 73] on span "Jonsvannsveien 458, 7059, JAKOBSLI, TRONDHEIM" at bounding box center [521, 70] width 345 height 17
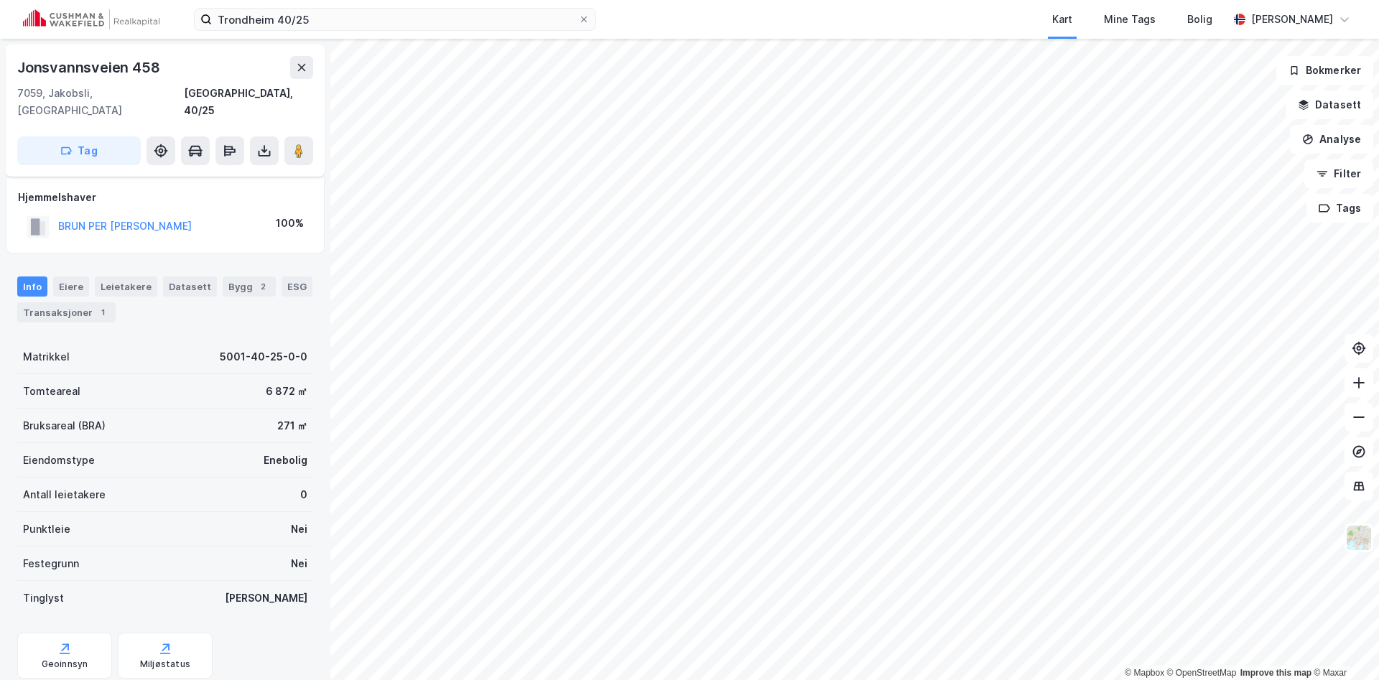
scroll to position [28, 0]
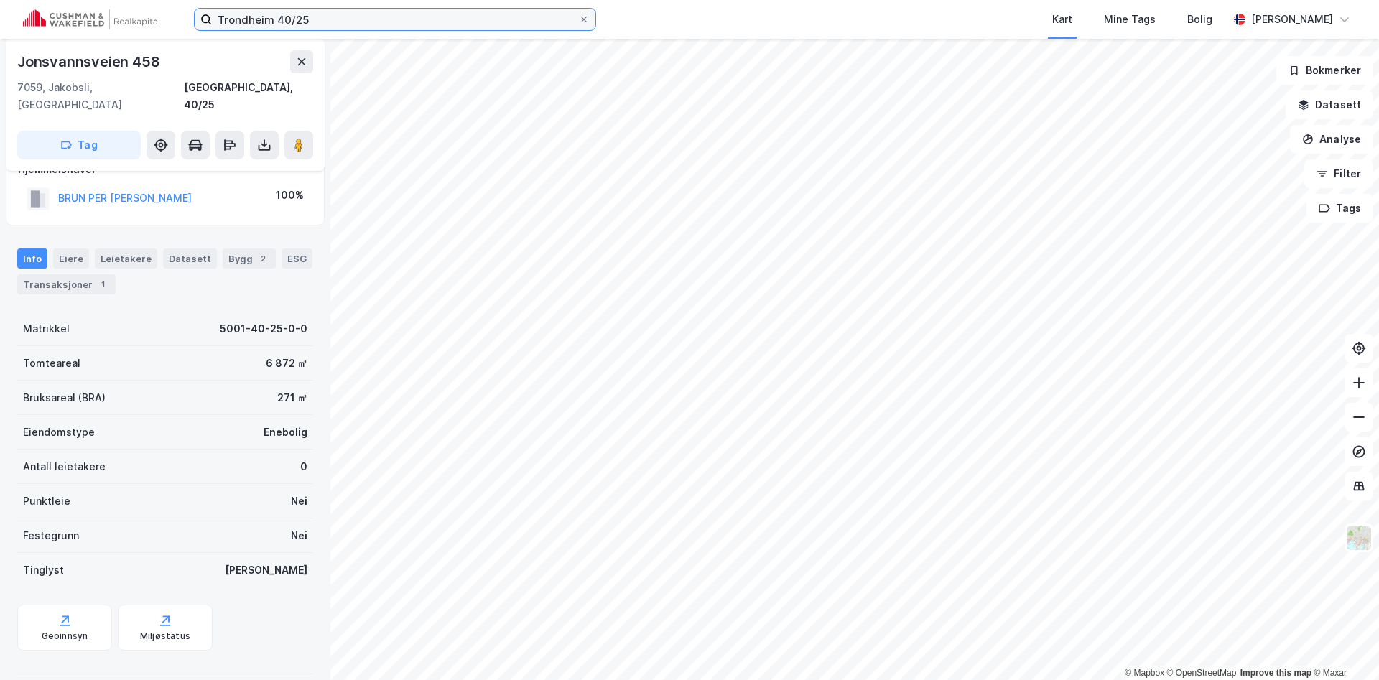
drag, startPoint x: 285, startPoint y: 24, endPoint x: 294, endPoint y: 32, distance: 11.7
click at [286, 24] on input "Trondheim 40/25" at bounding box center [395, 20] width 366 height 22
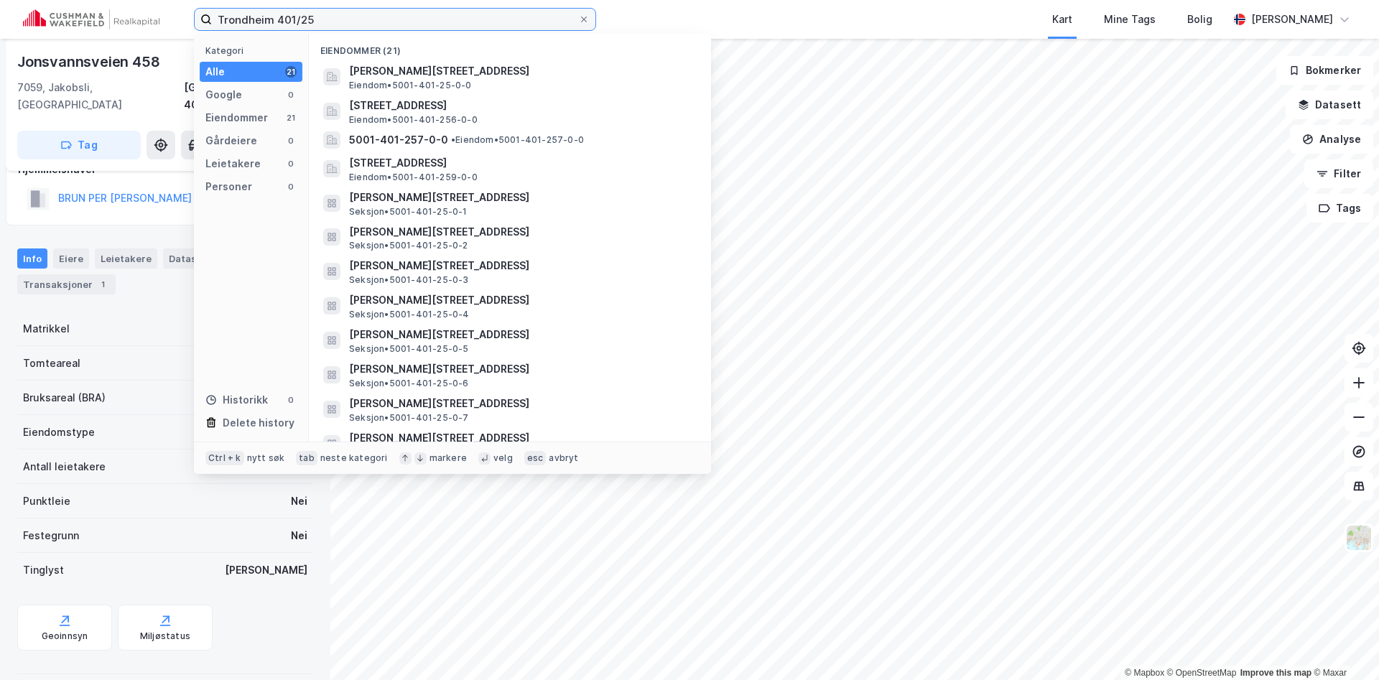
type input "Trondheim 401/25"
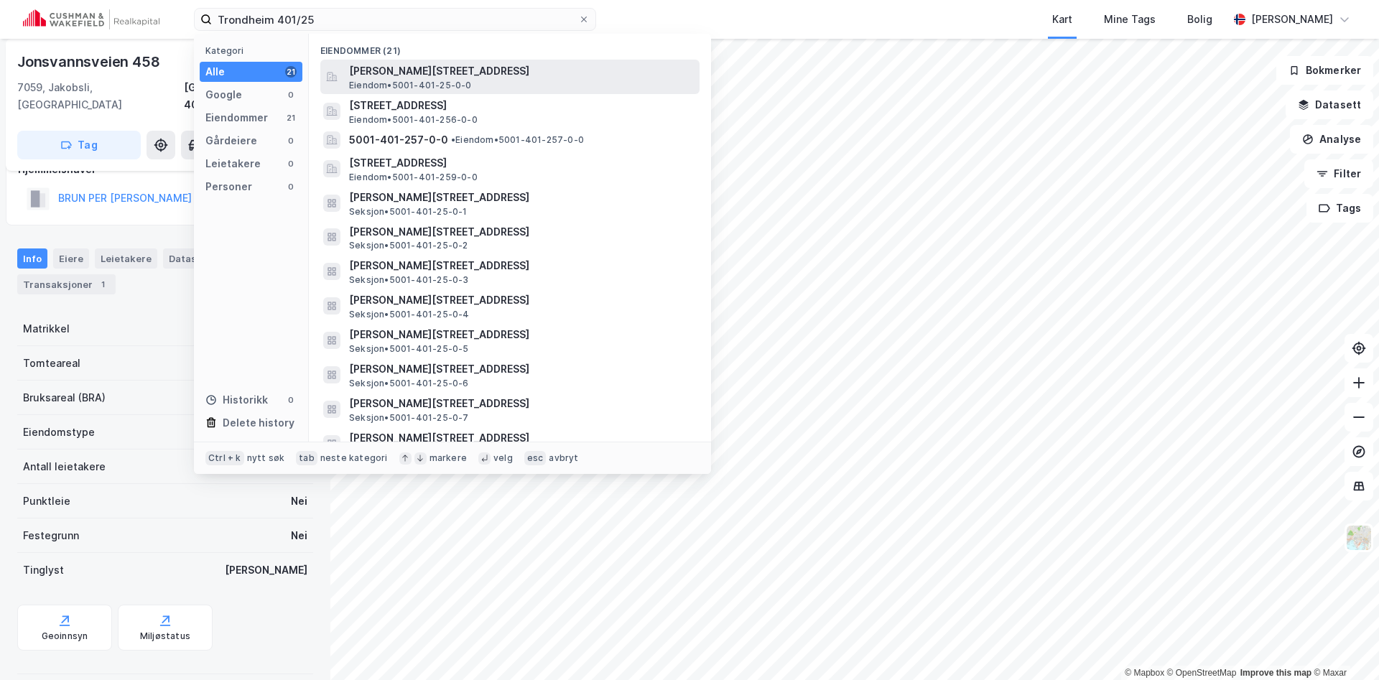
click at [490, 72] on span "Olav Tryggvasons gate 28, 7011, TRONDHEIM, TRONDHEIM" at bounding box center [521, 70] width 345 height 17
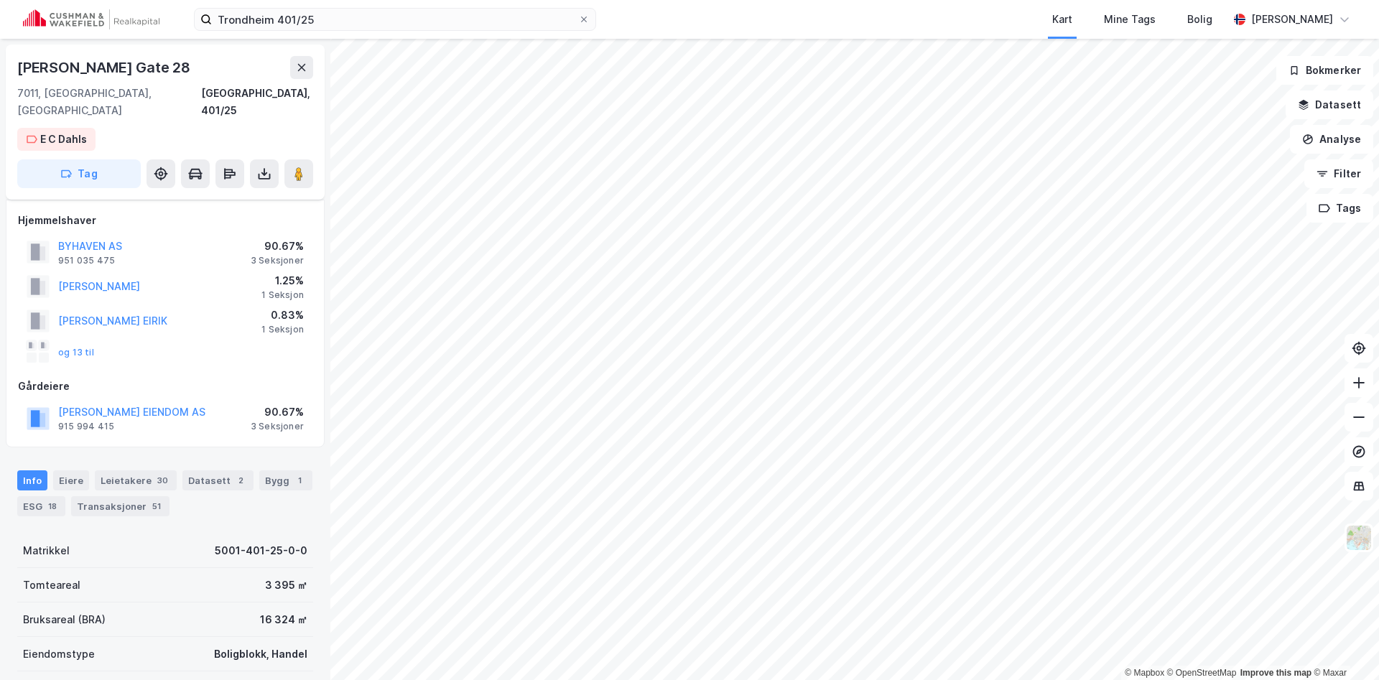
scroll to position [28, 0]
